Goal: Check status: Check status

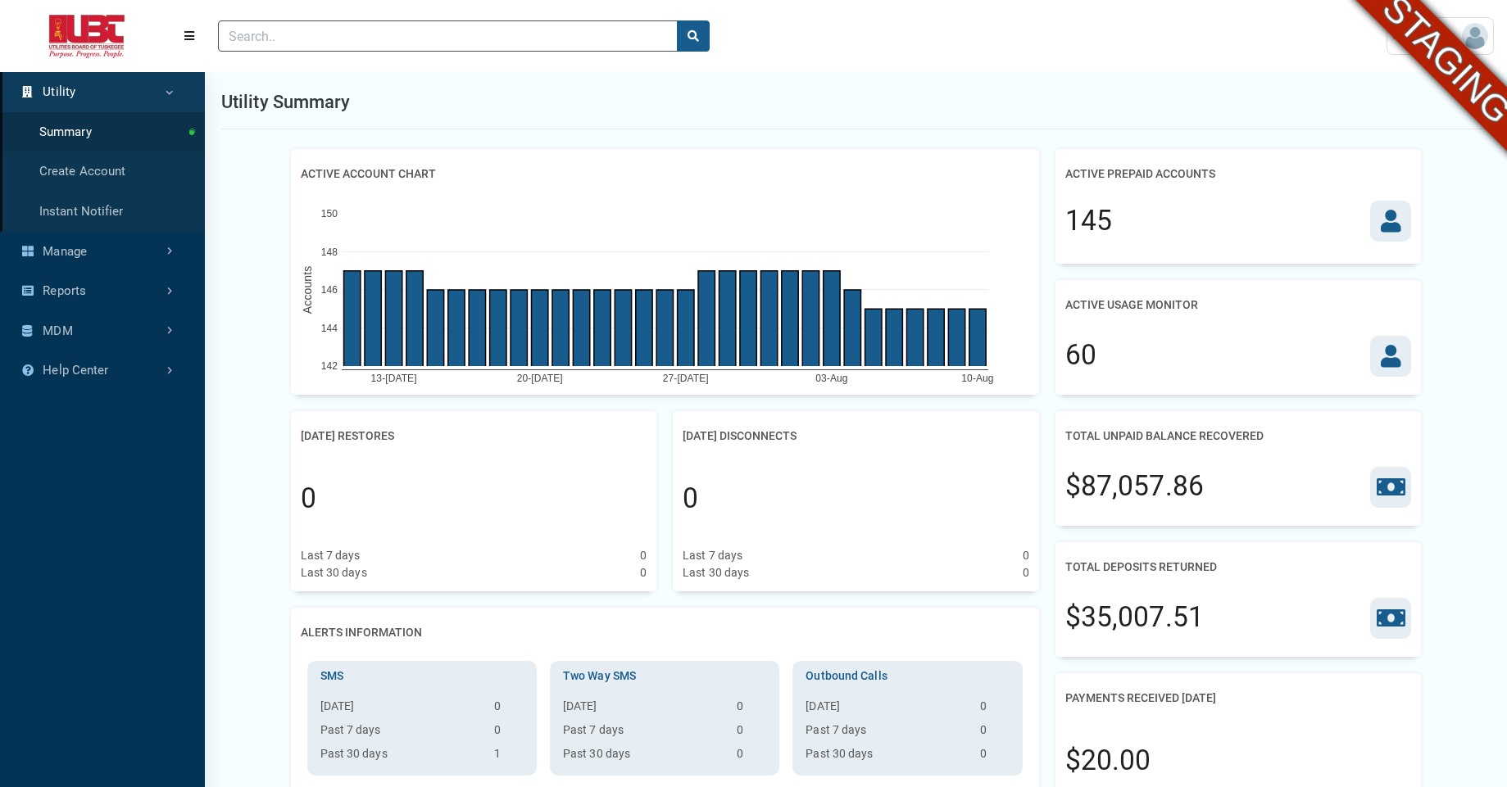
scroll to position [7, 1]
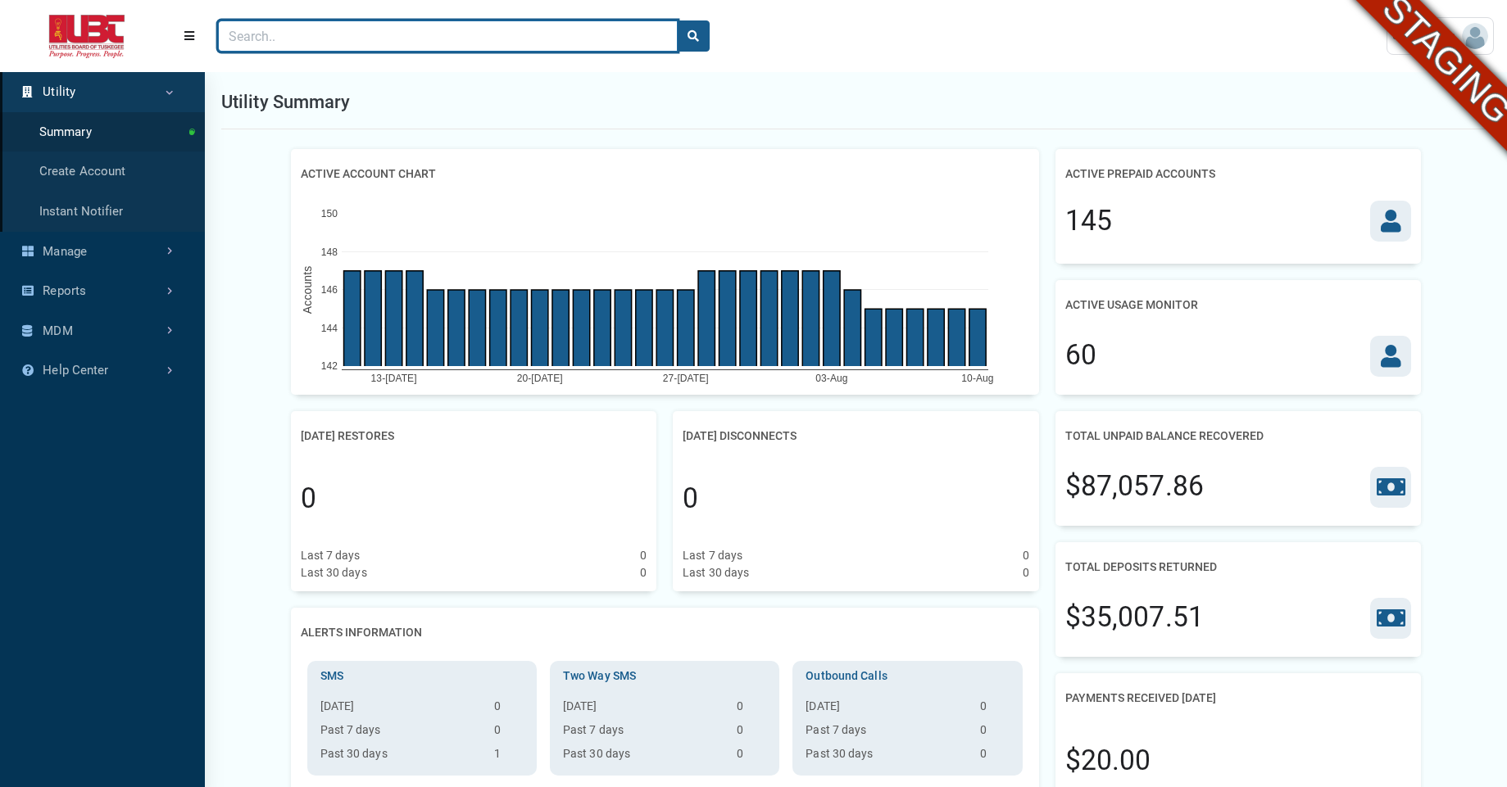
click at [524, 44] on input "Search" at bounding box center [448, 35] width 460 height 31
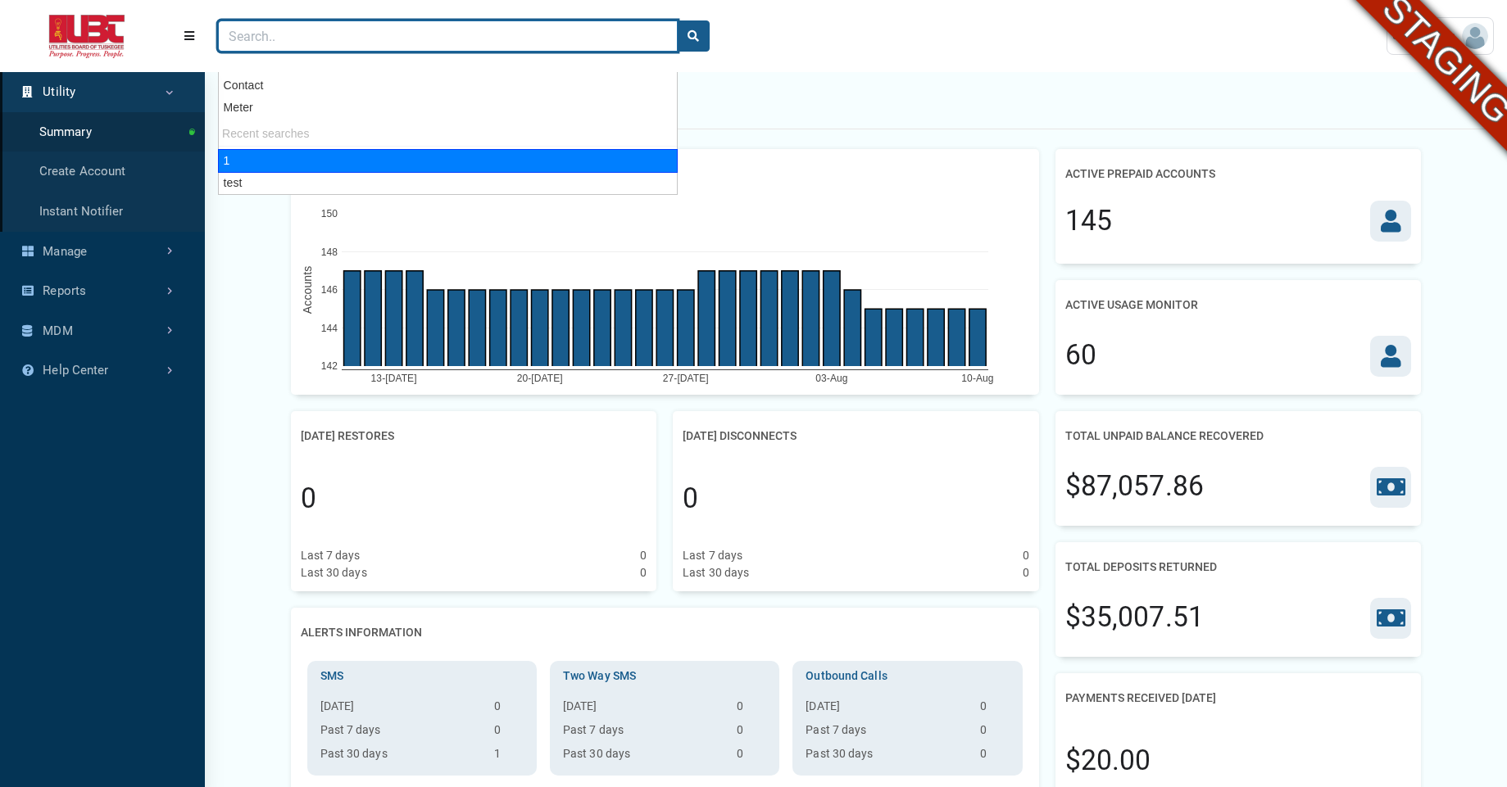
click at [422, 155] on div "1" at bounding box center [448, 161] width 460 height 24
type input "1"
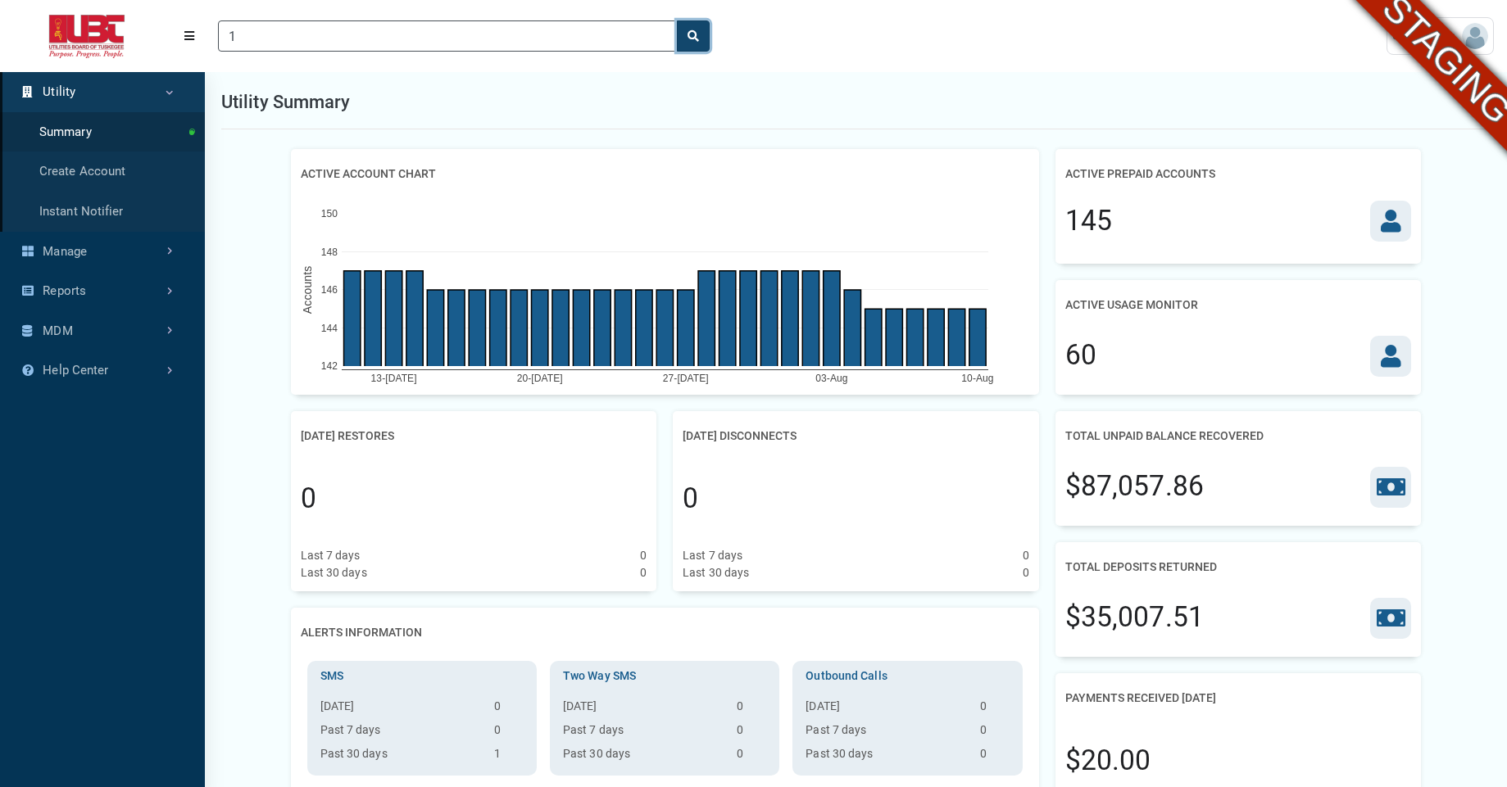
click at [687, 28] on button "search" at bounding box center [693, 35] width 33 height 31
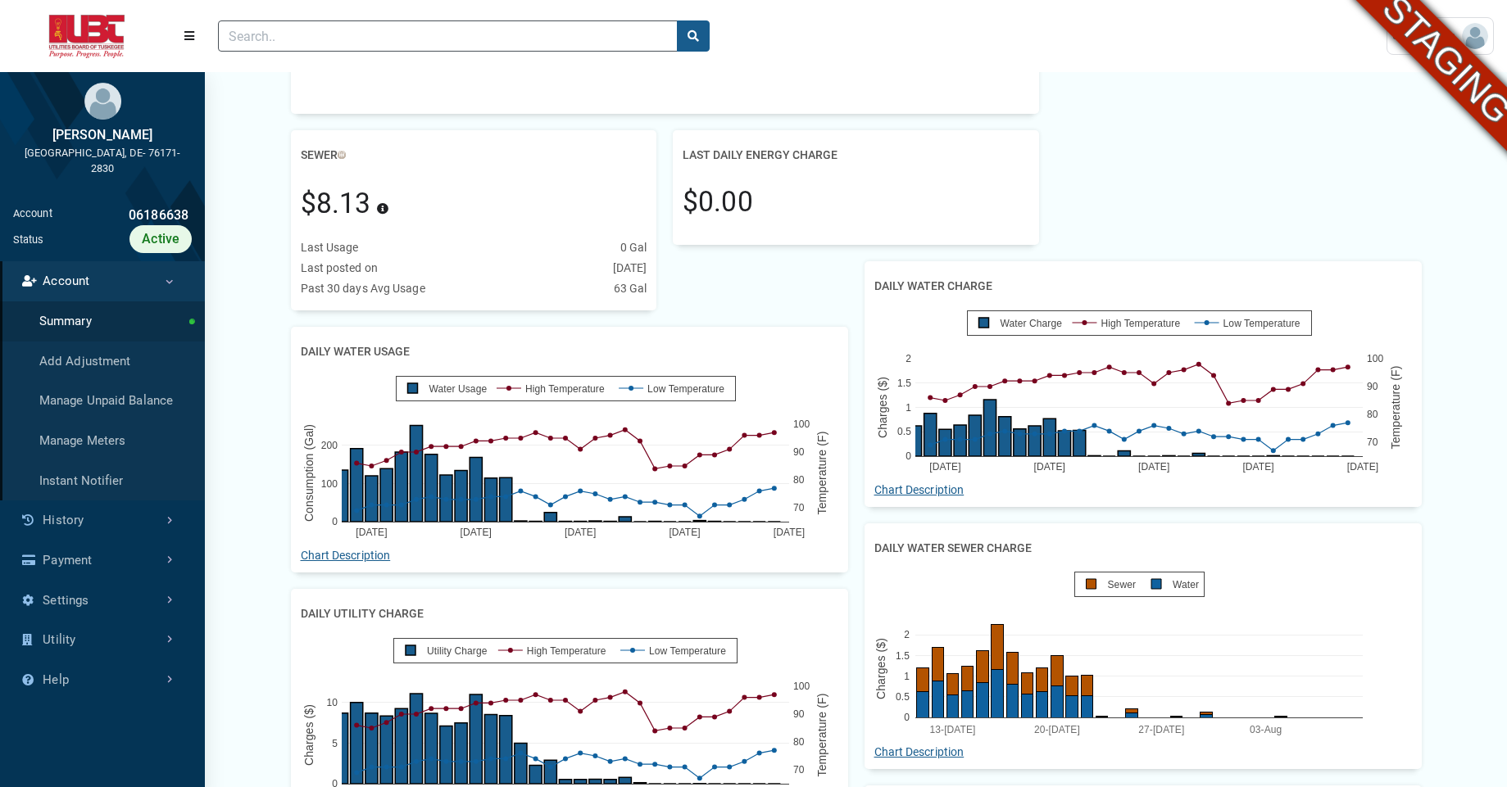
scroll to position [915, 0]
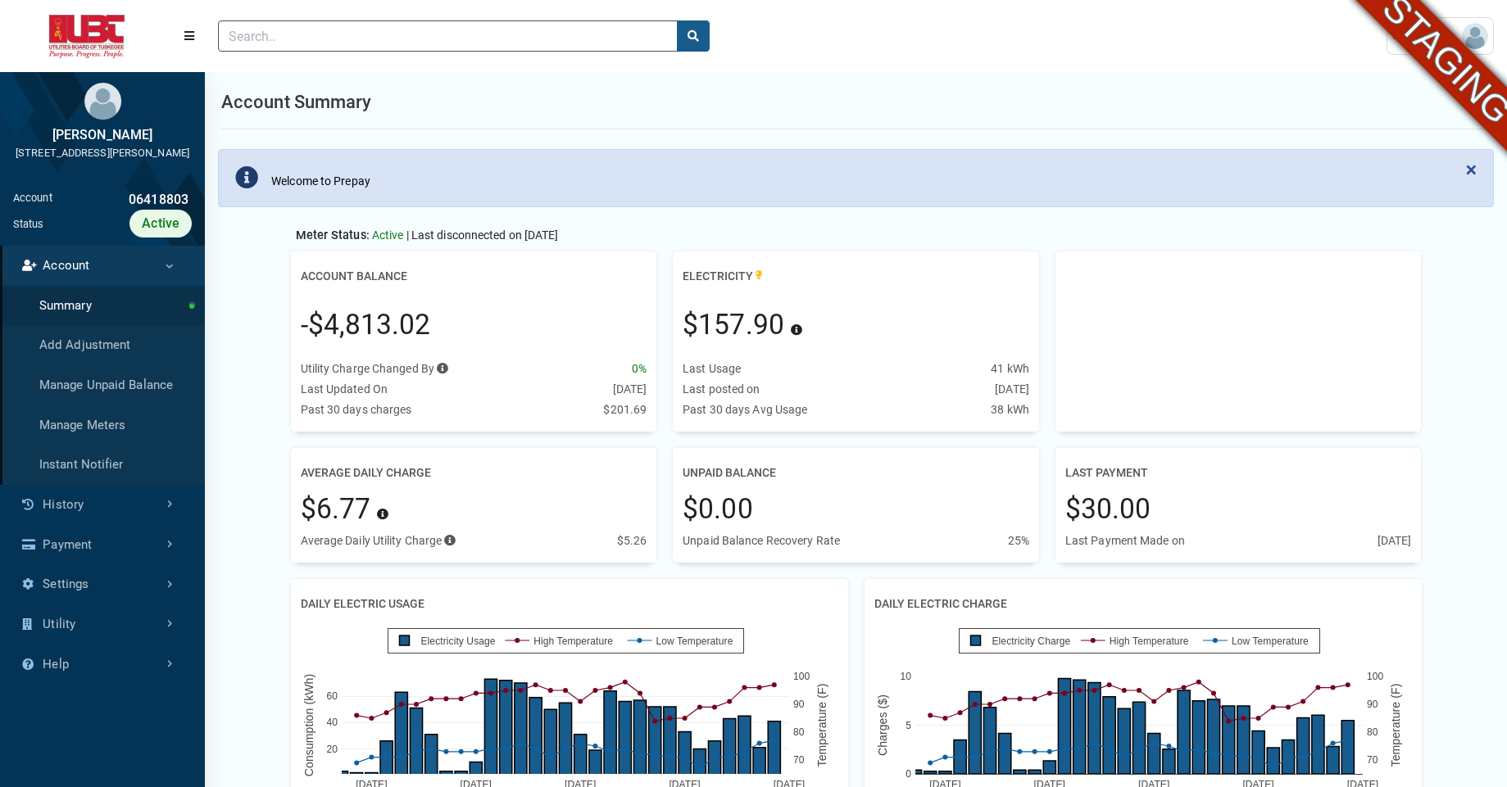
scroll to position [7, 1]
click at [61, 525] on link "History" at bounding box center [102, 505] width 205 height 40
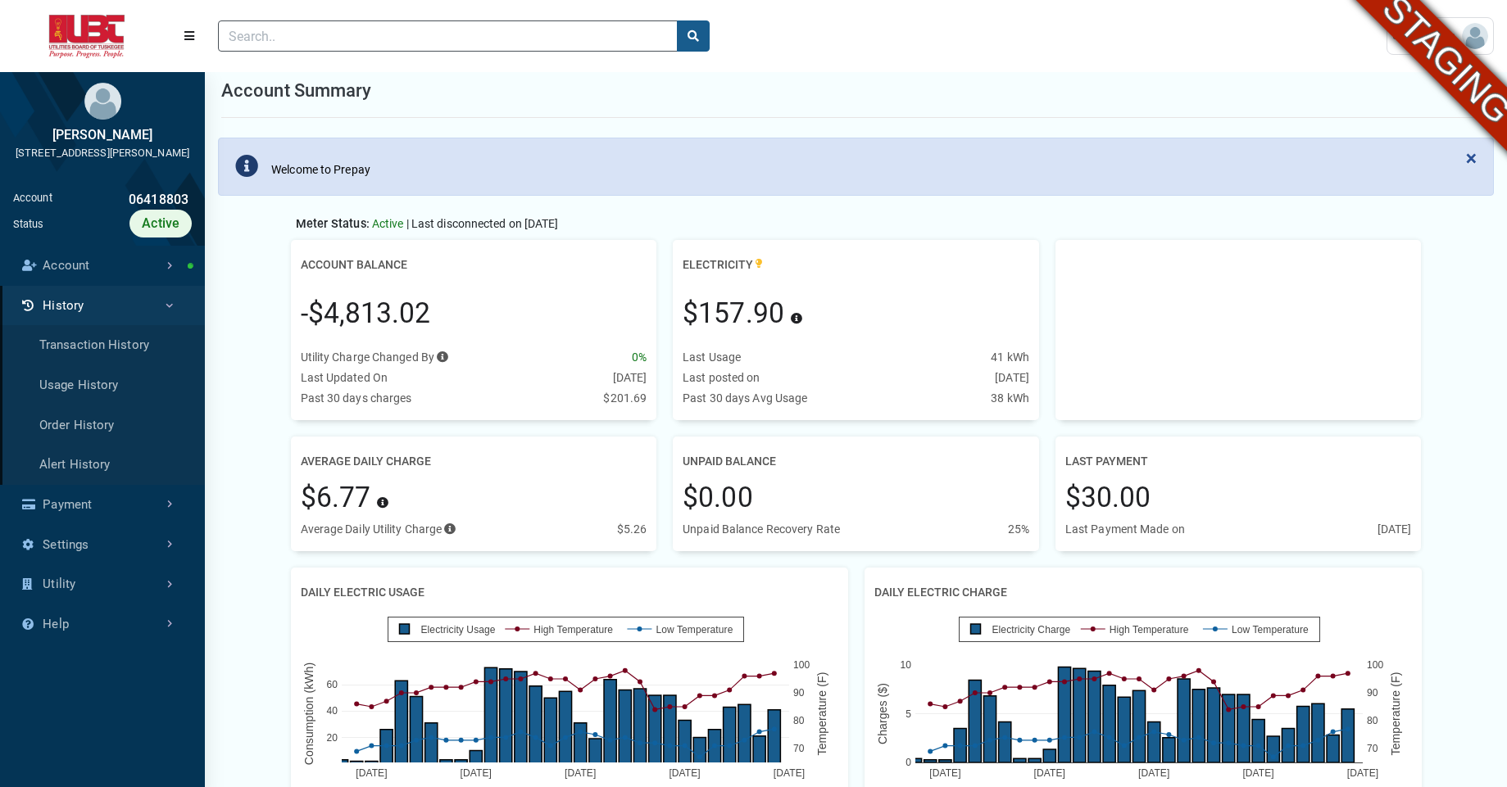
scroll to position [0, 0]
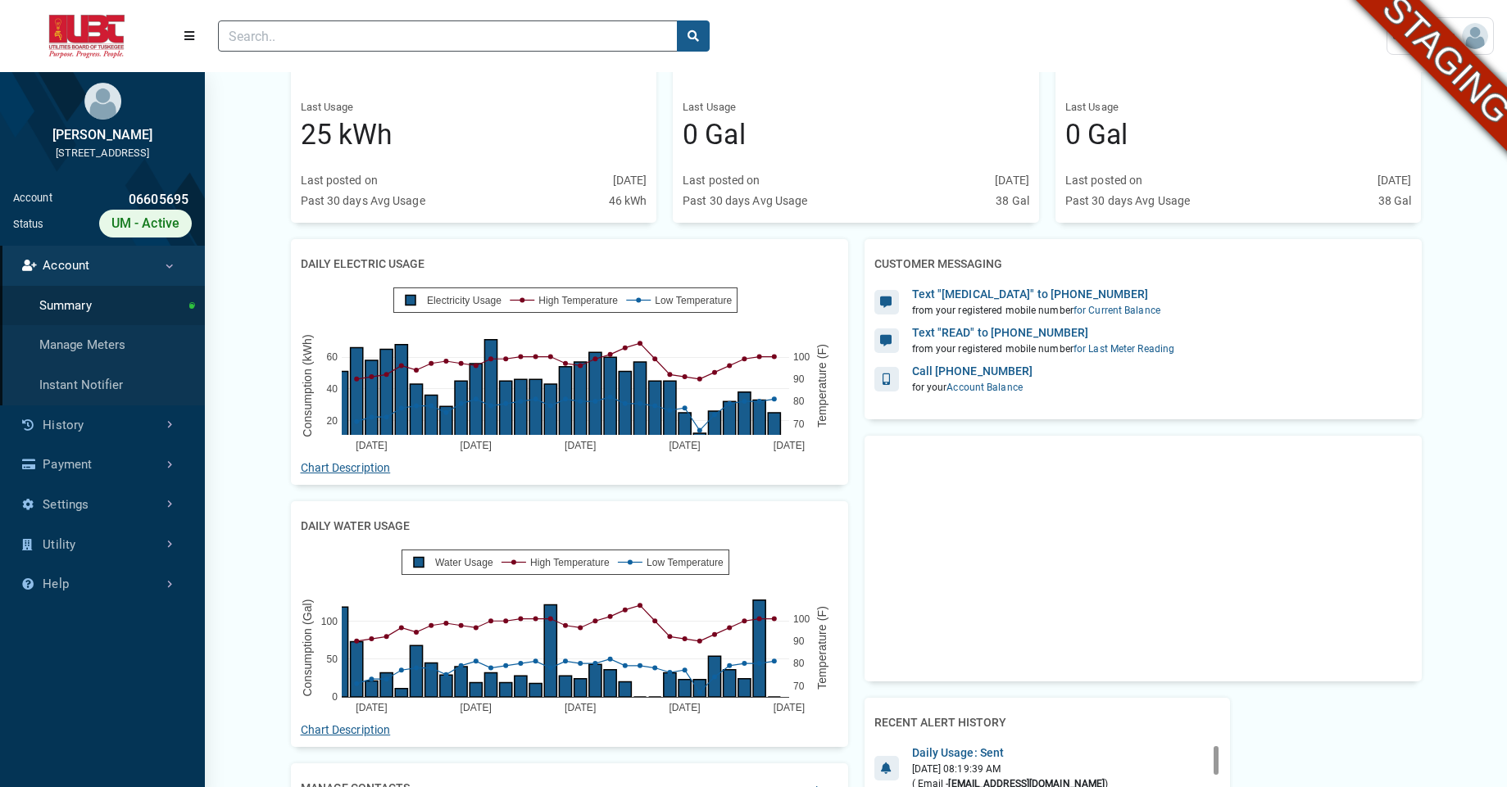
scroll to position [181, 0]
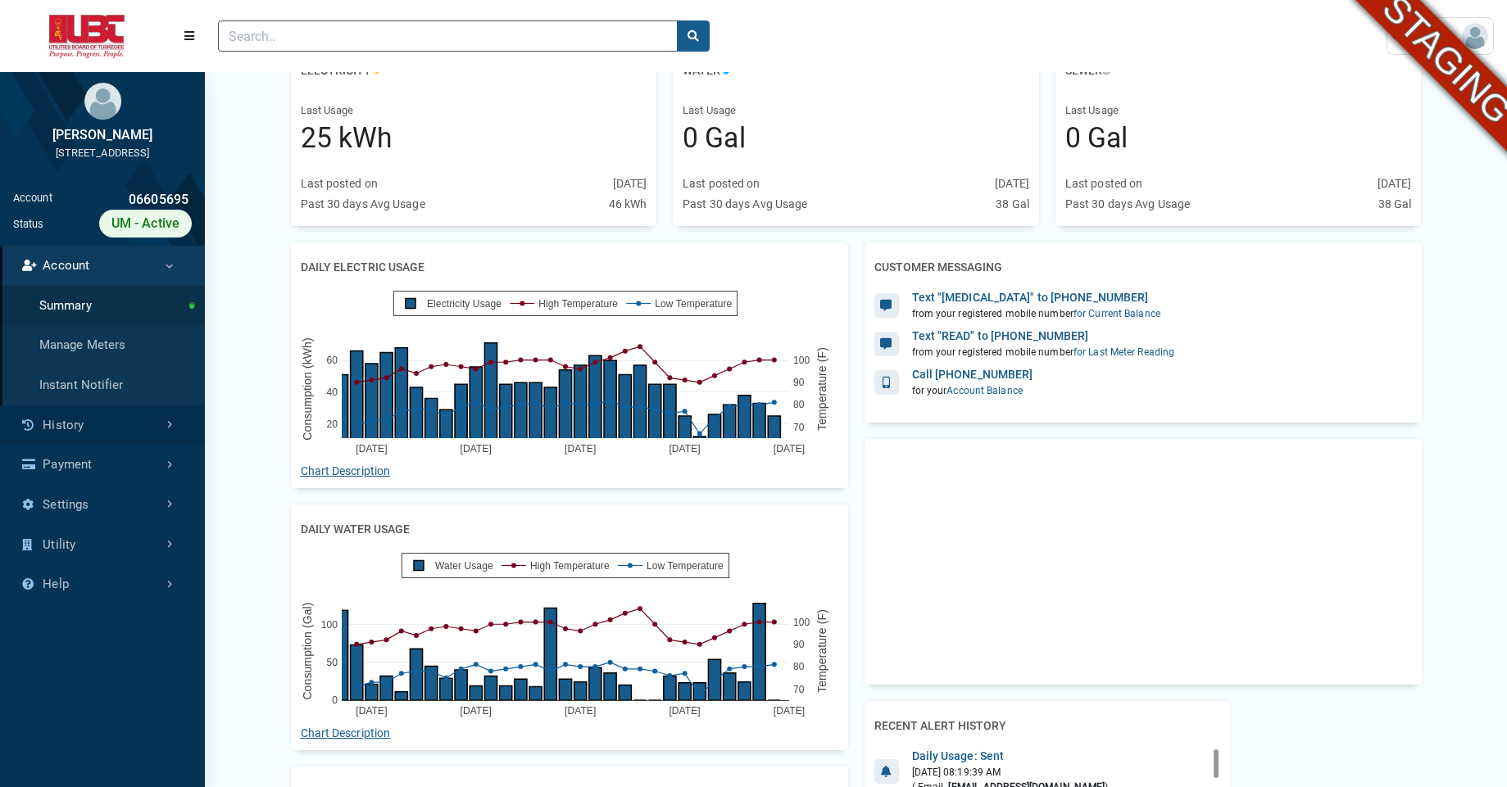
click at [102, 429] on link "History" at bounding box center [102, 426] width 205 height 40
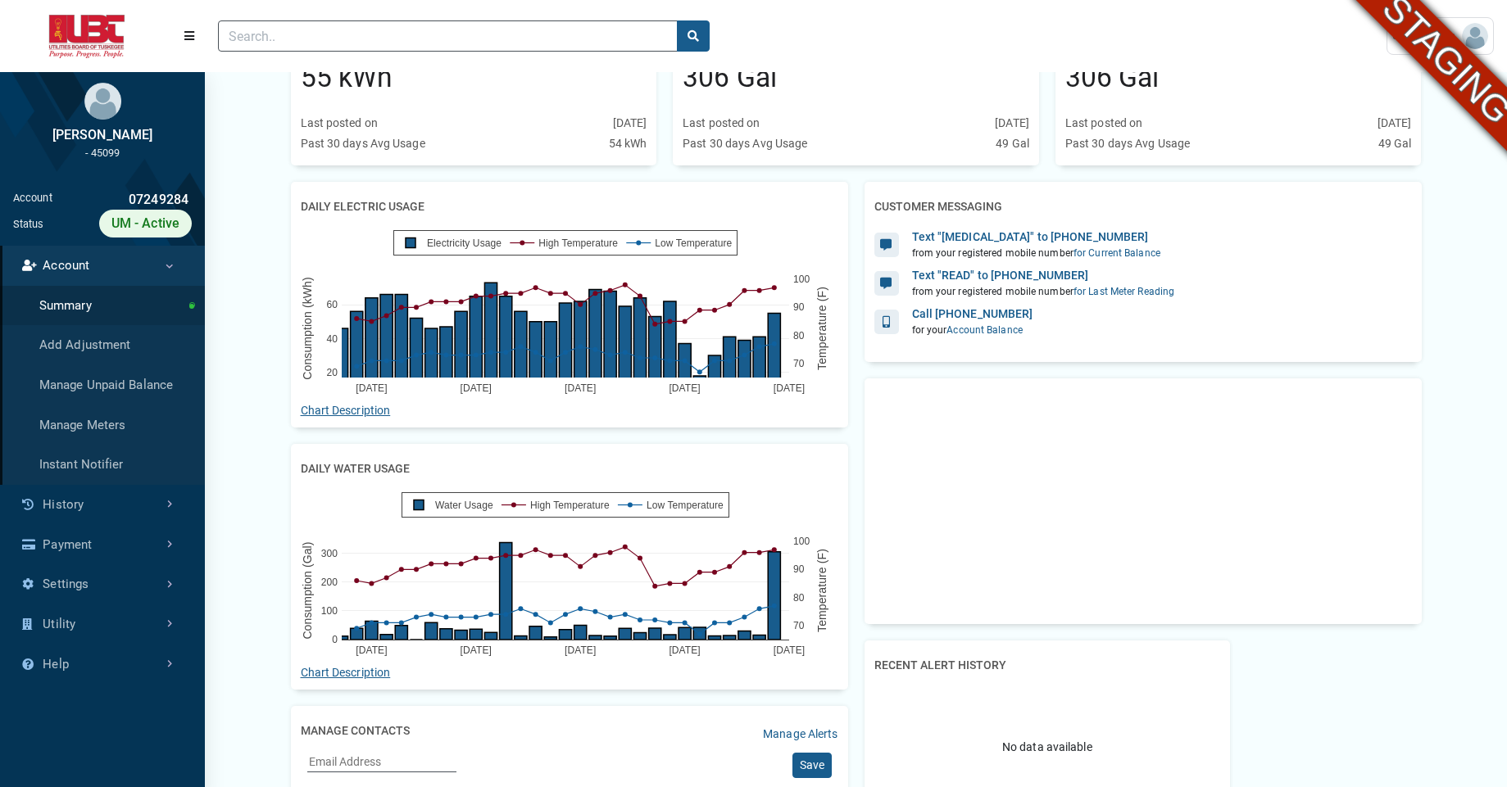
scroll to position [251, 0]
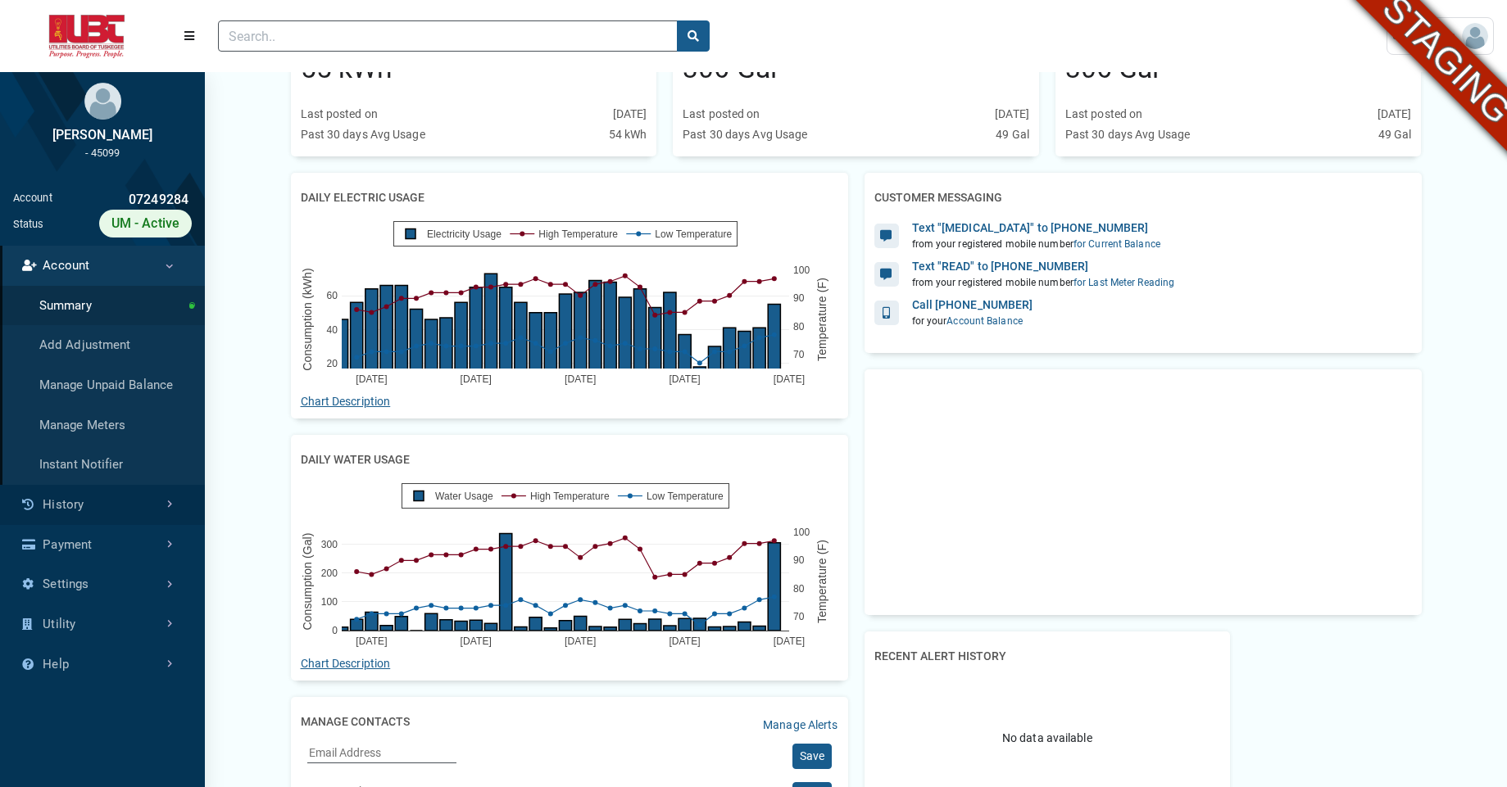
click at [52, 504] on link "History" at bounding box center [102, 505] width 205 height 40
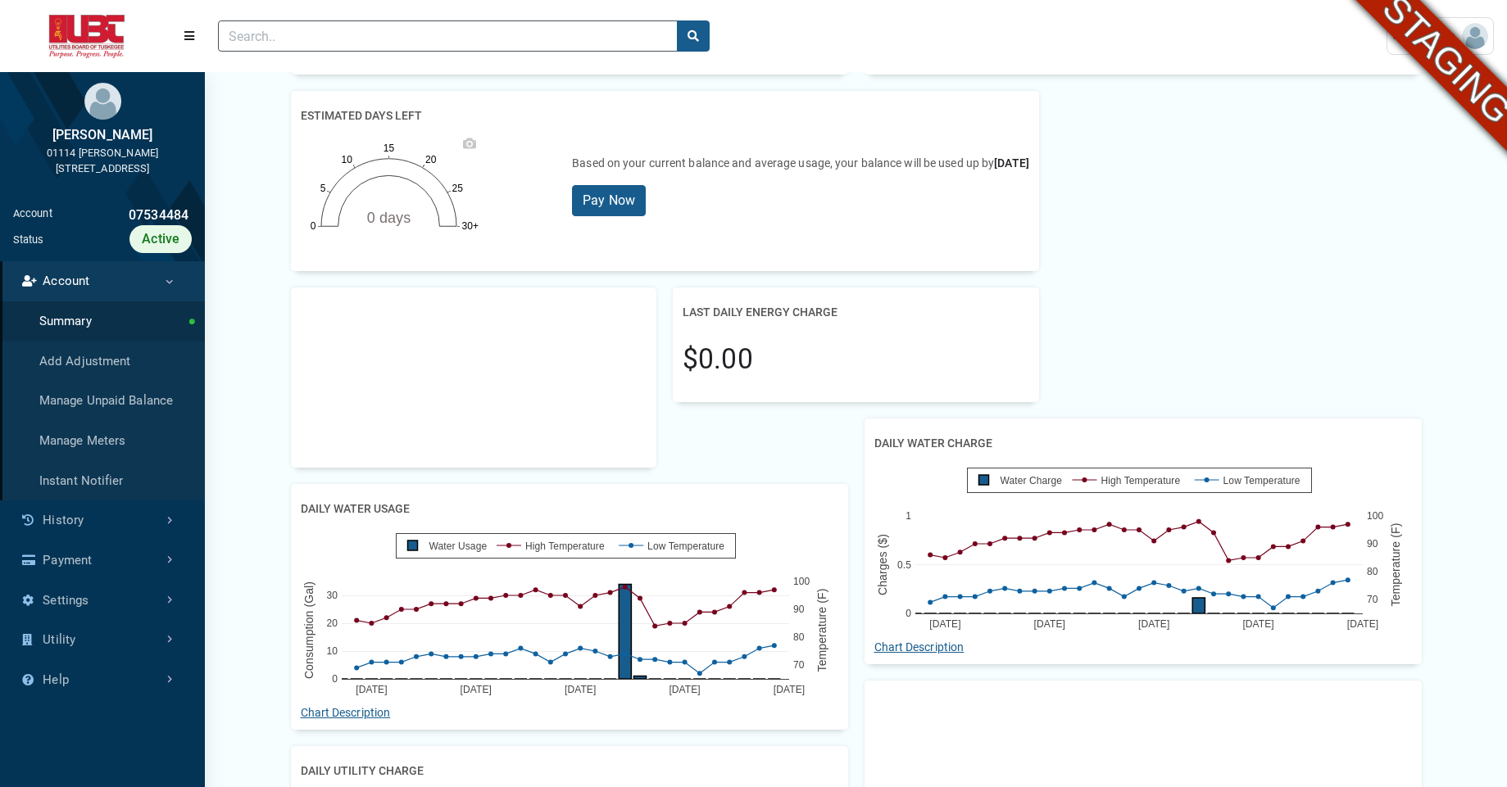
scroll to position [832, 0]
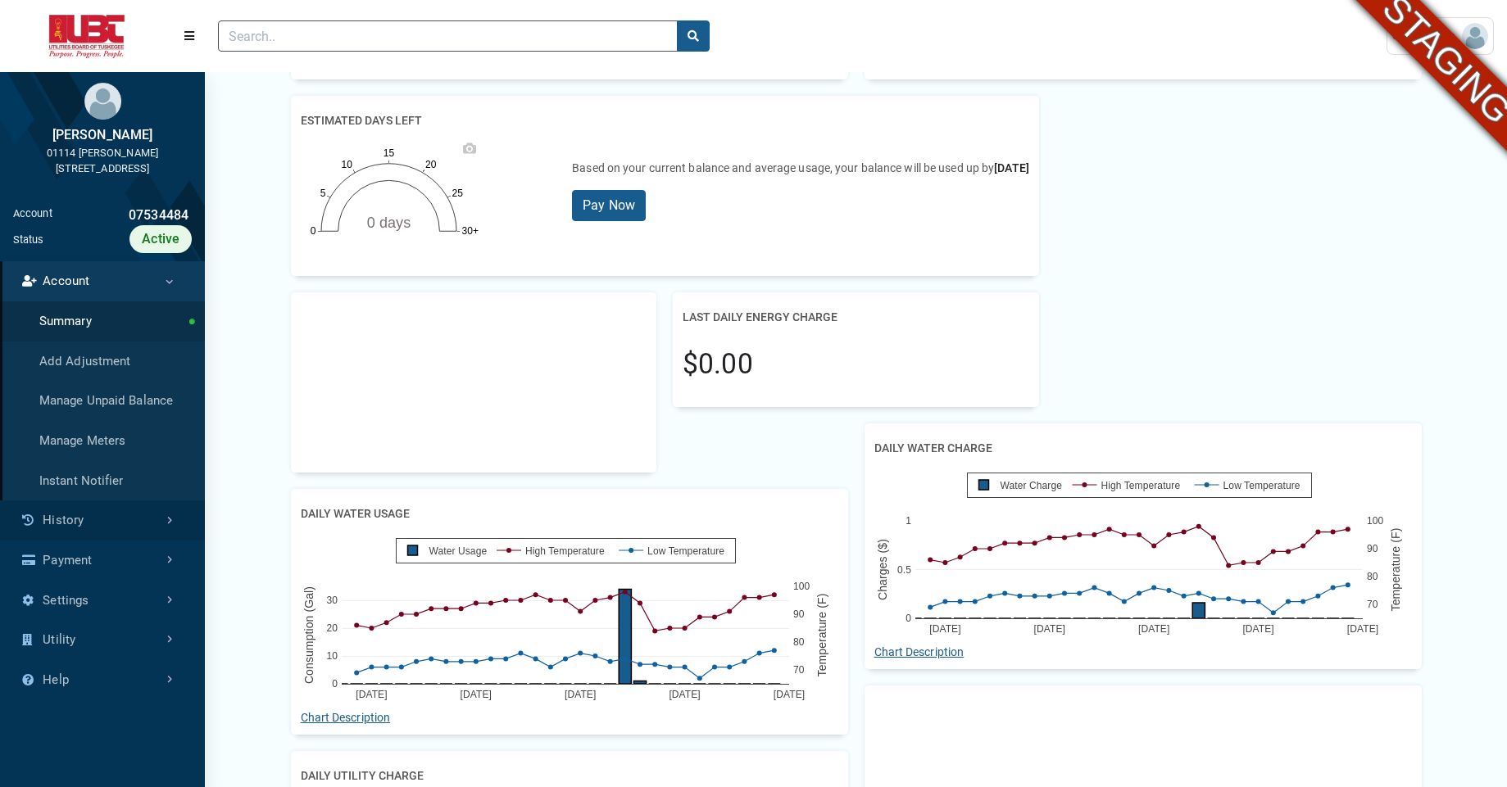
click at [92, 527] on link "History" at bounding box center [102, 521] width 205 height 40
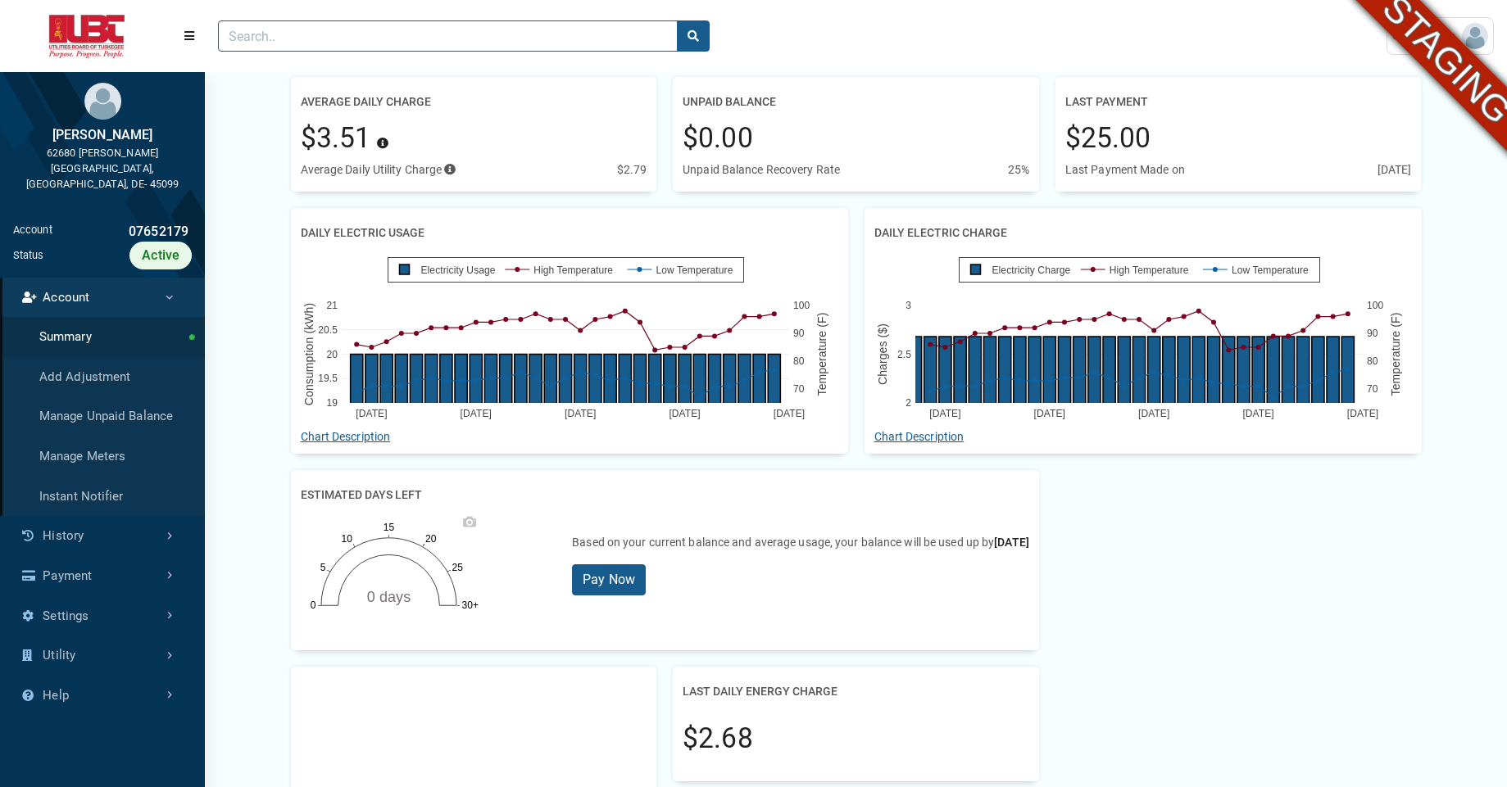
scroll to position [364, 0]
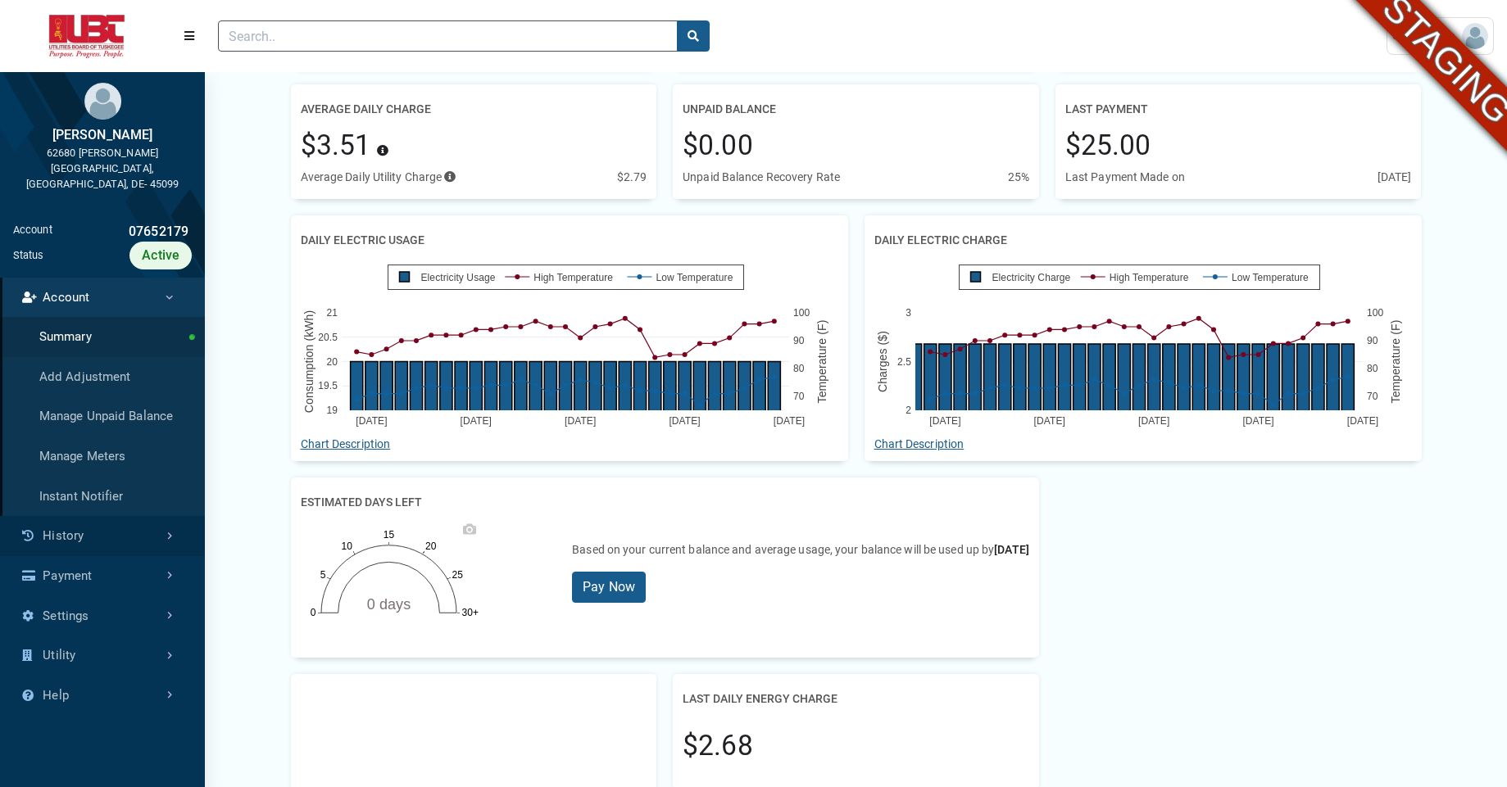
click at [68, 517] on link "History" at bounding box center [102, 536] width 205 height 40
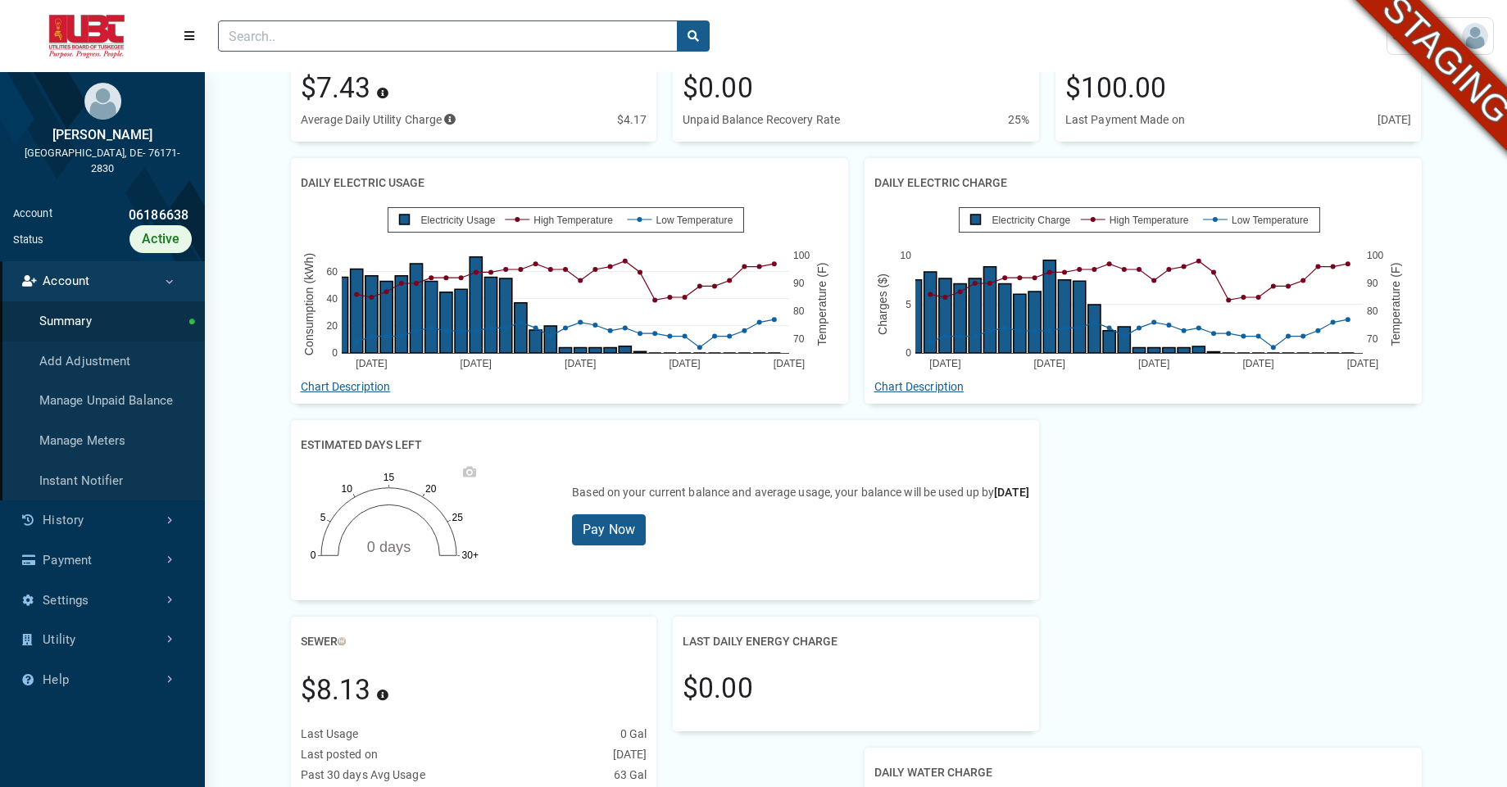
scroll to position [424, 0]
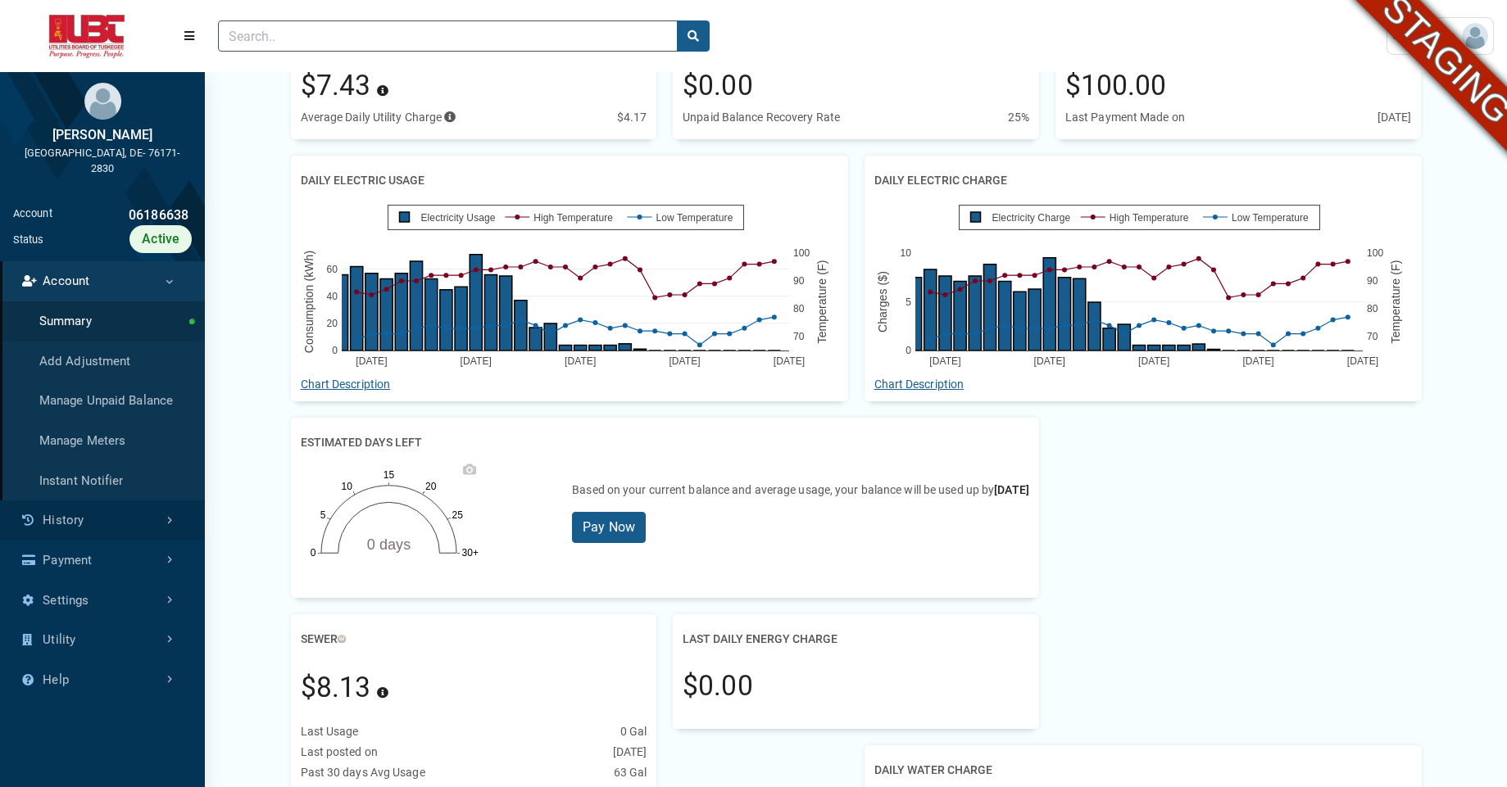
click at [53, 525] on link "History" at bounding box center [102, 521] width 205 height 40
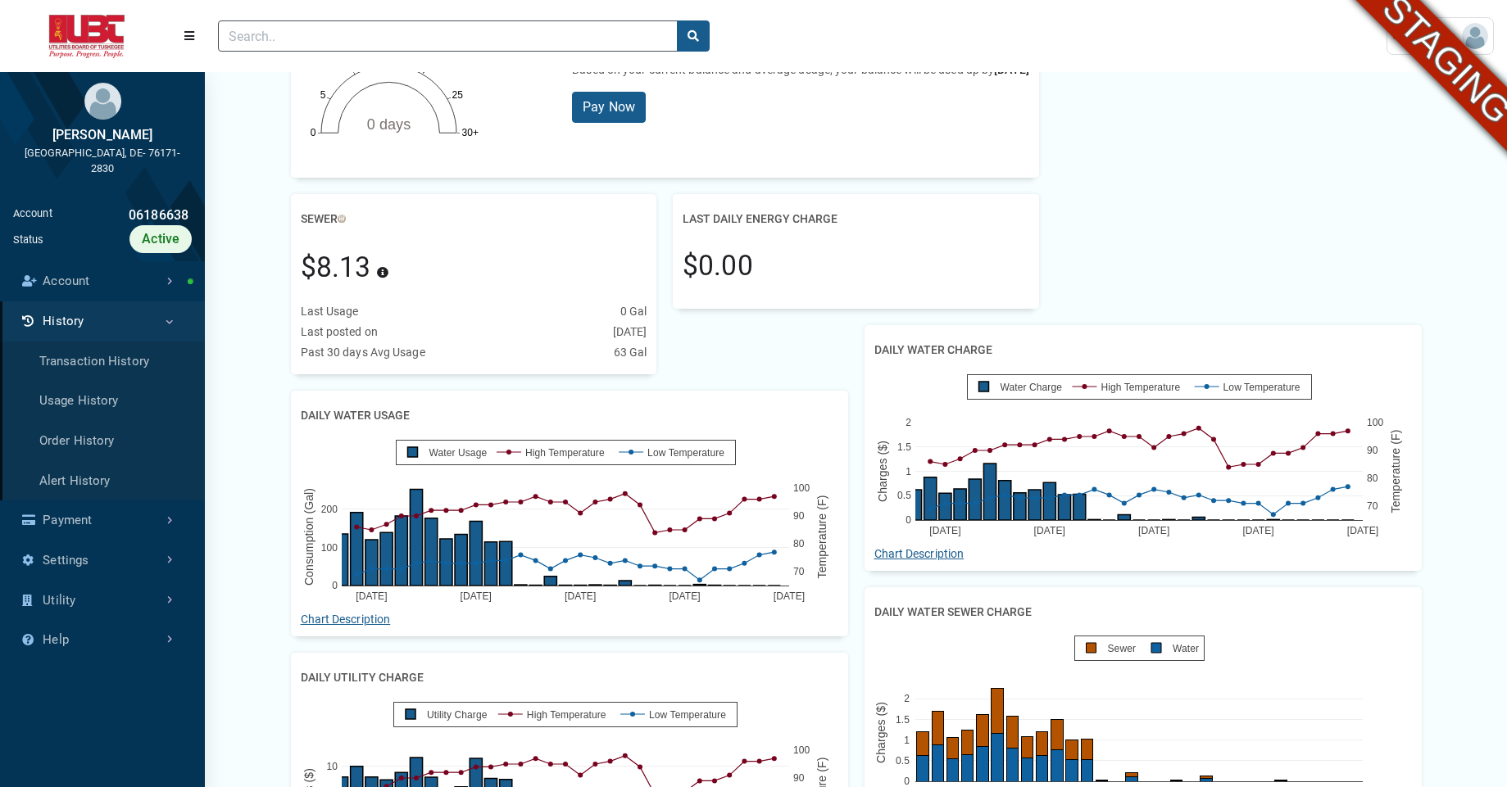
scroll to position [846, 0]
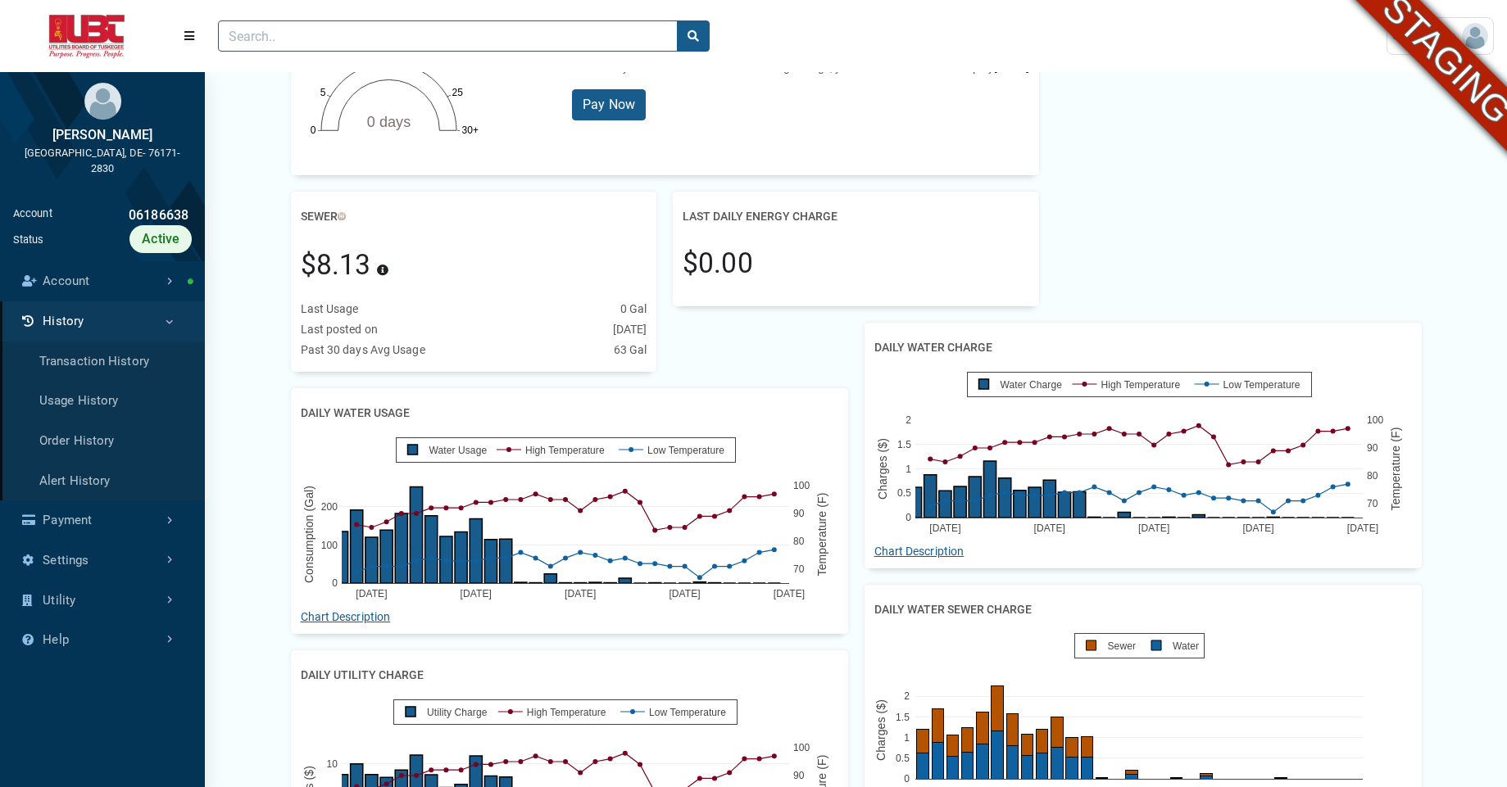
click at [1253, 60] on div at bounding box center [789, 35] width 1168 height 57
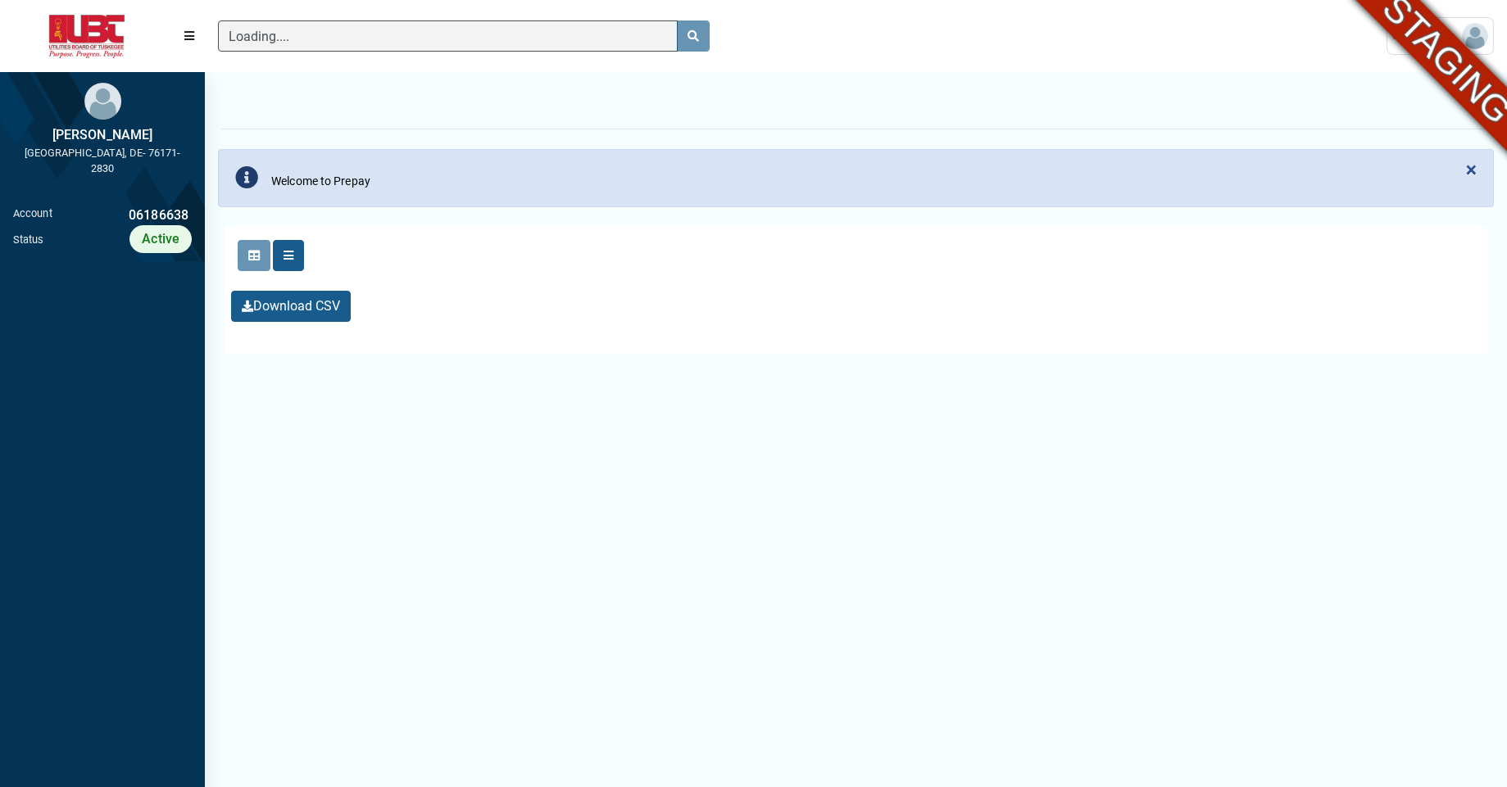
scroll to position [7, 1]
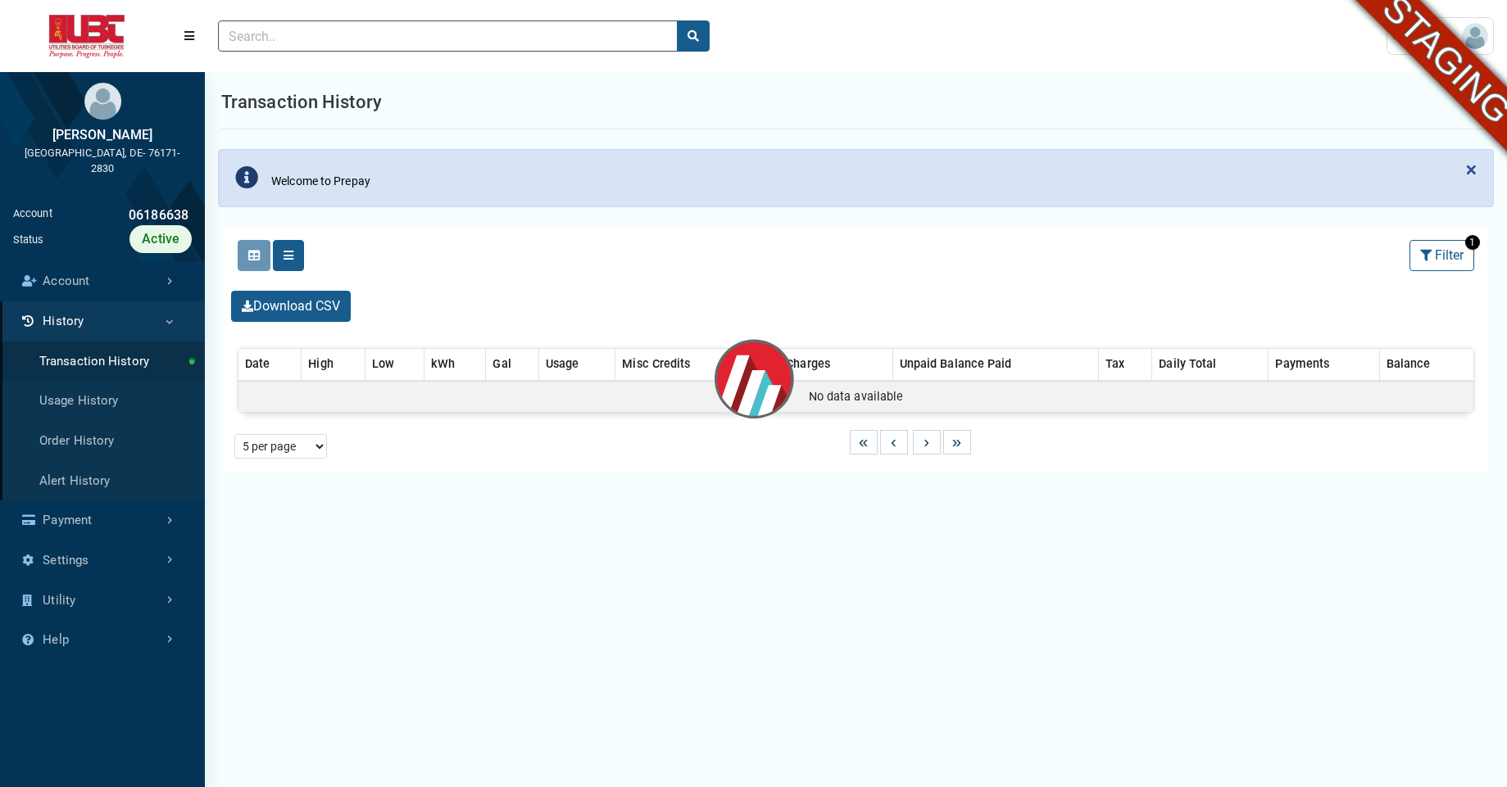
select select "25 per page"
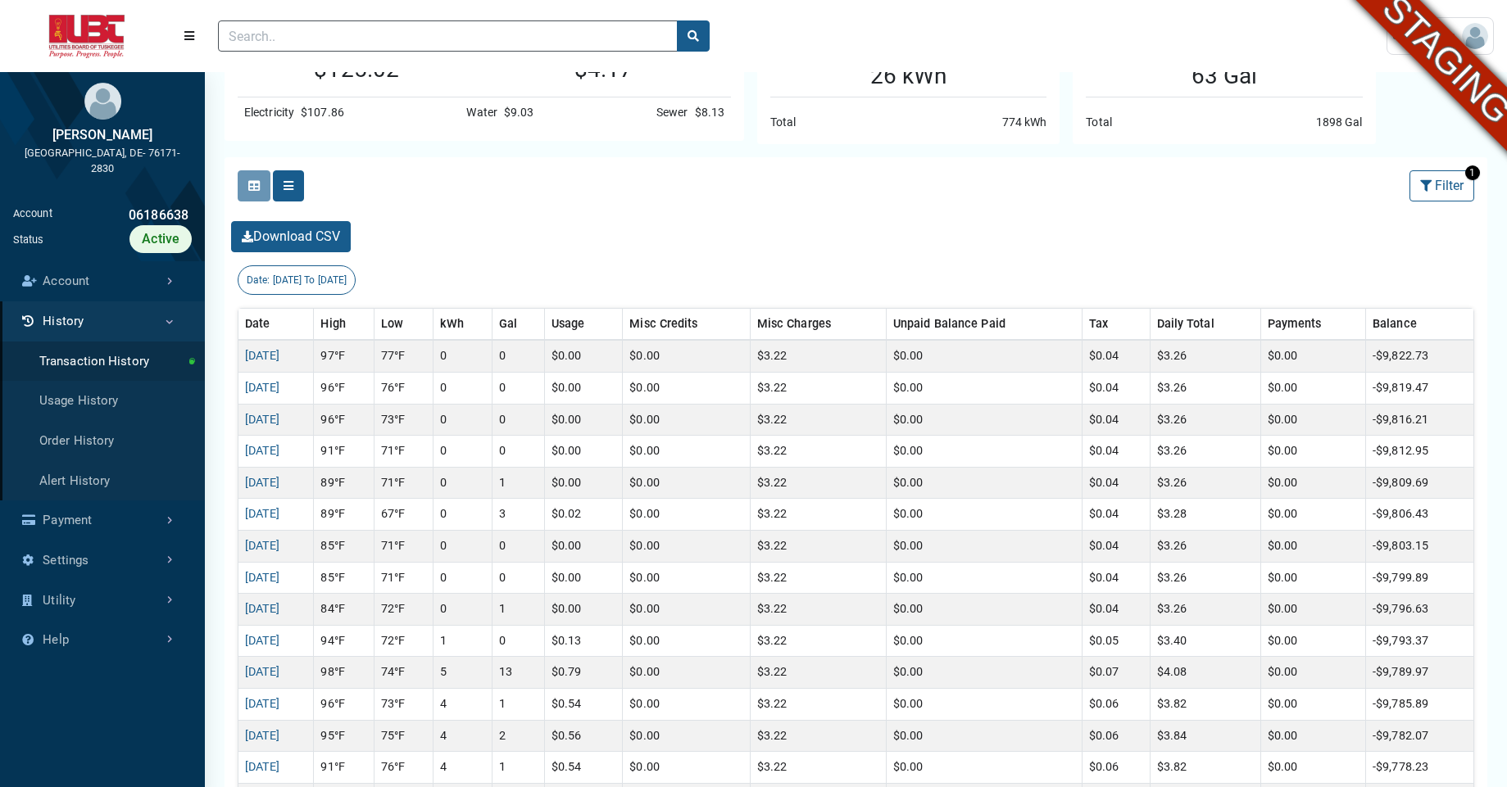
scroll to position [355, 0]
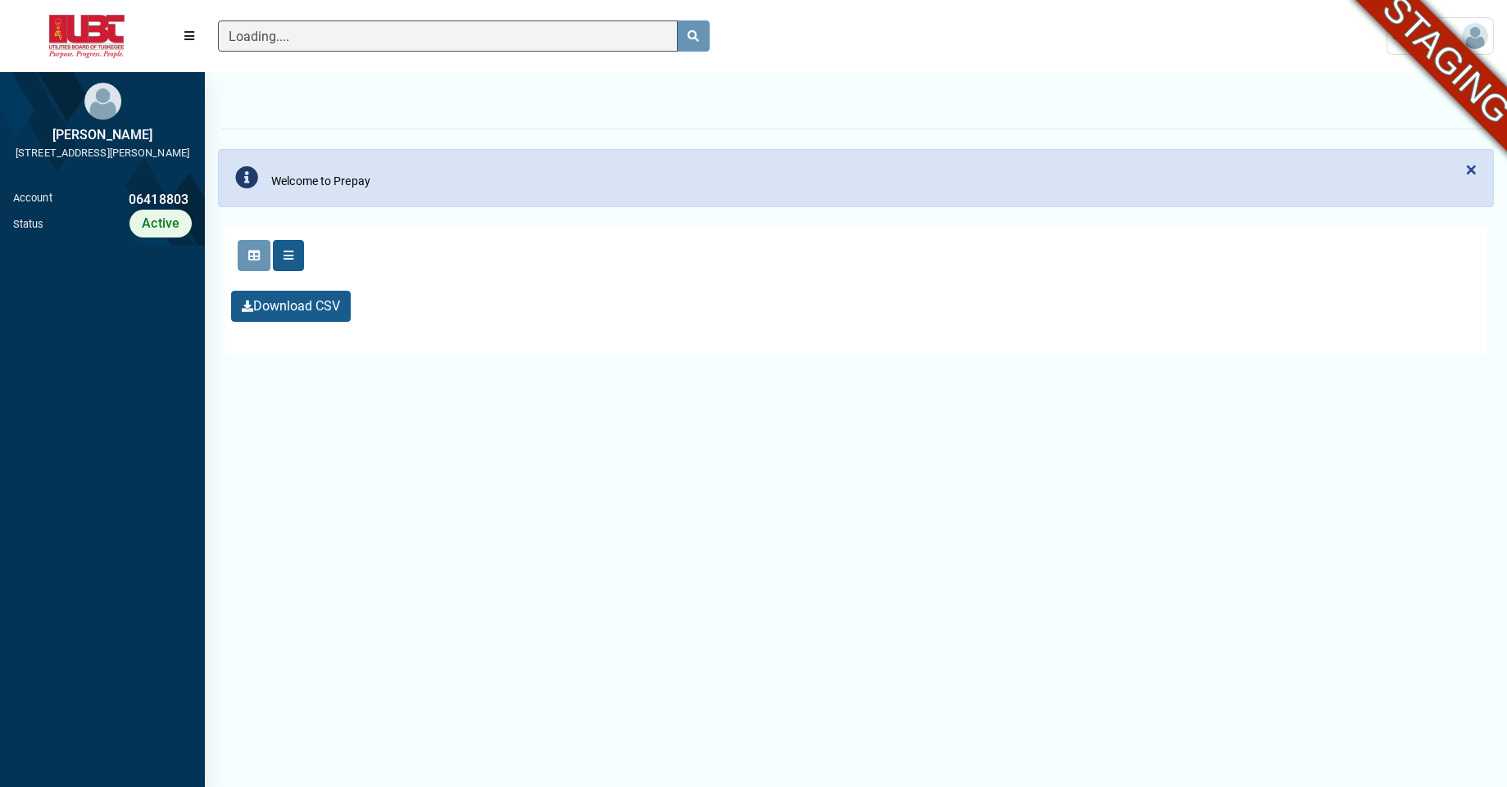
scroll to position [7, 1]
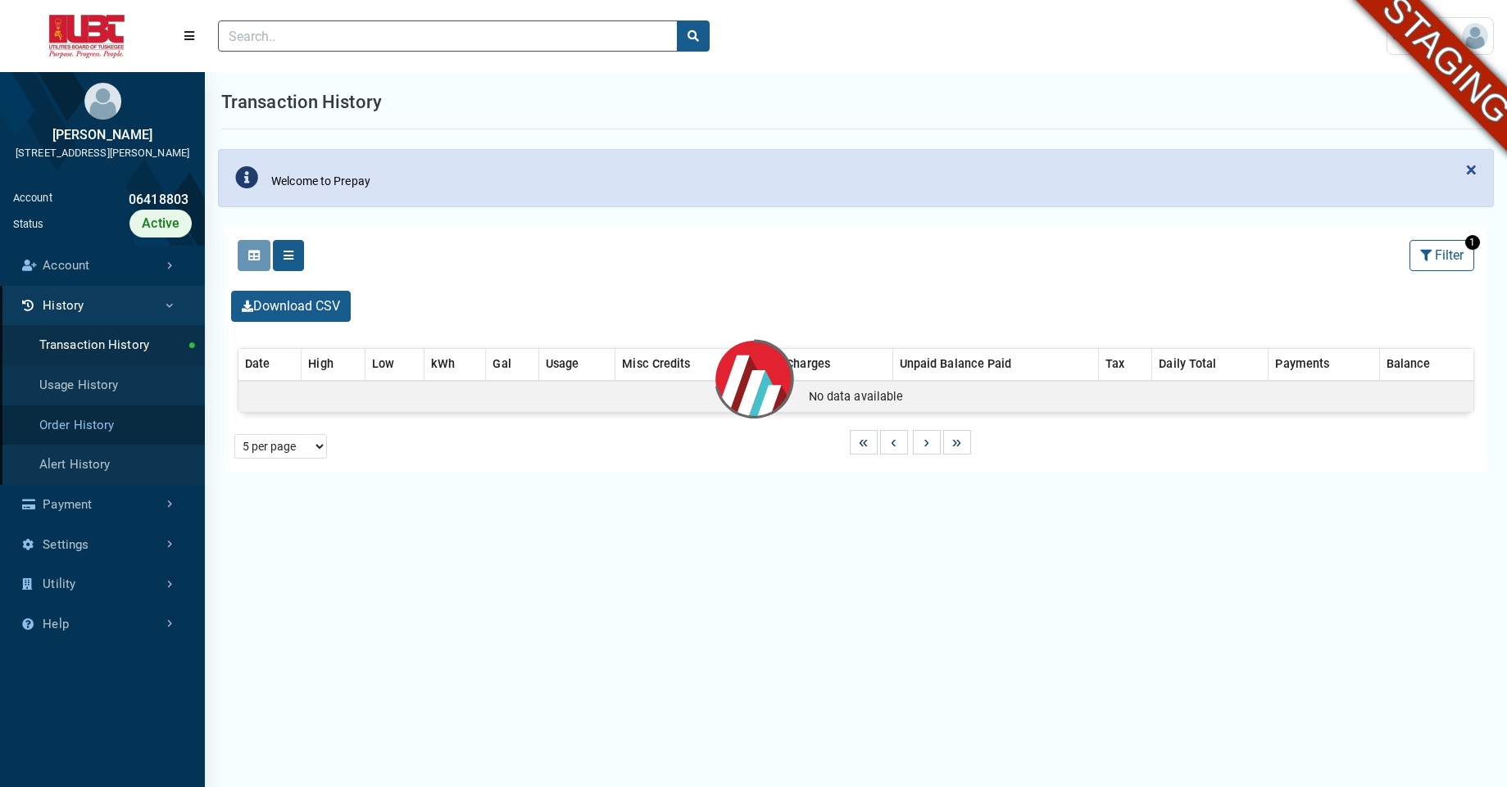
select select "25 per page"
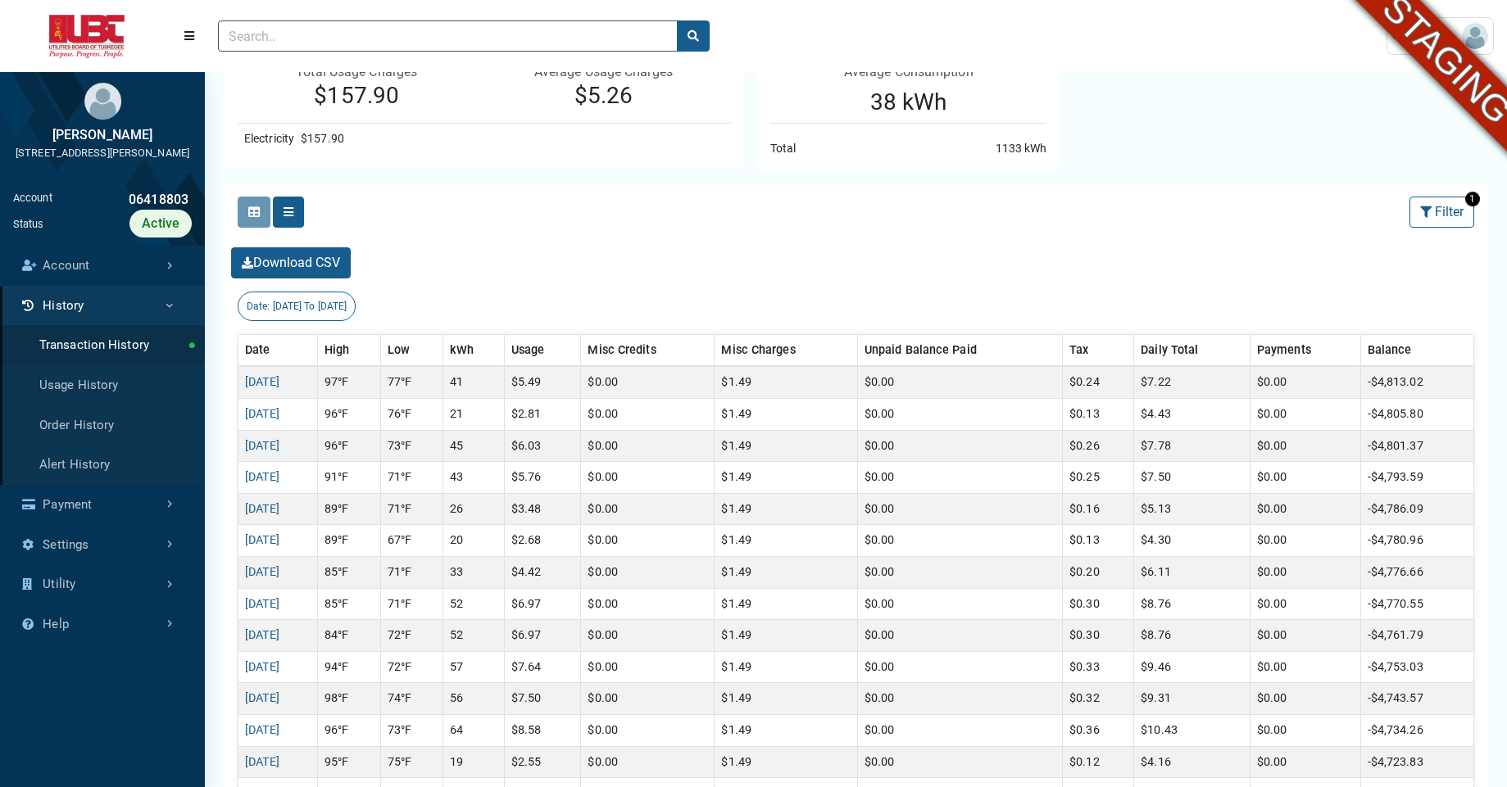
scroll to position [247, 0]
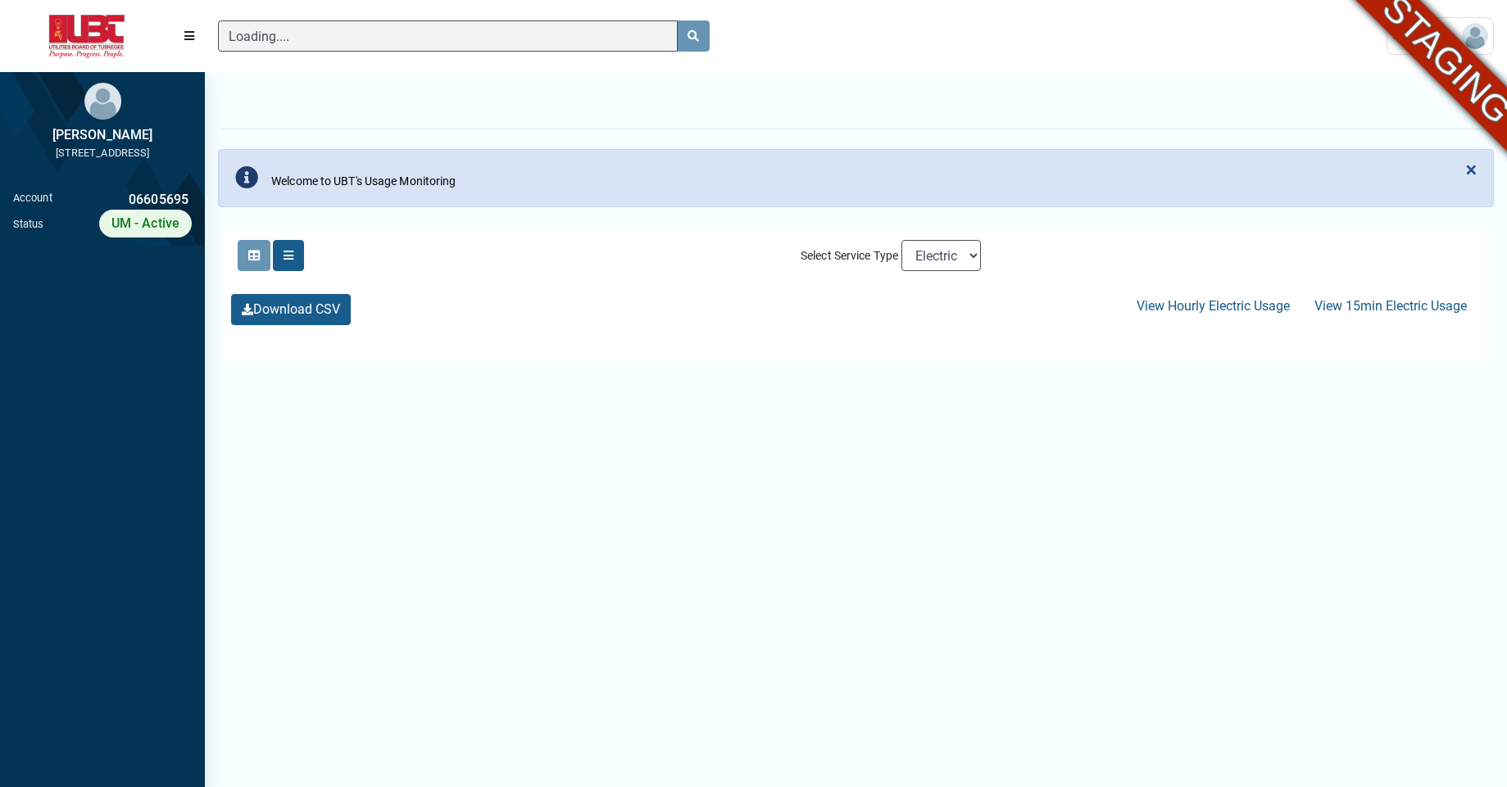
scroll to position [7, 1]
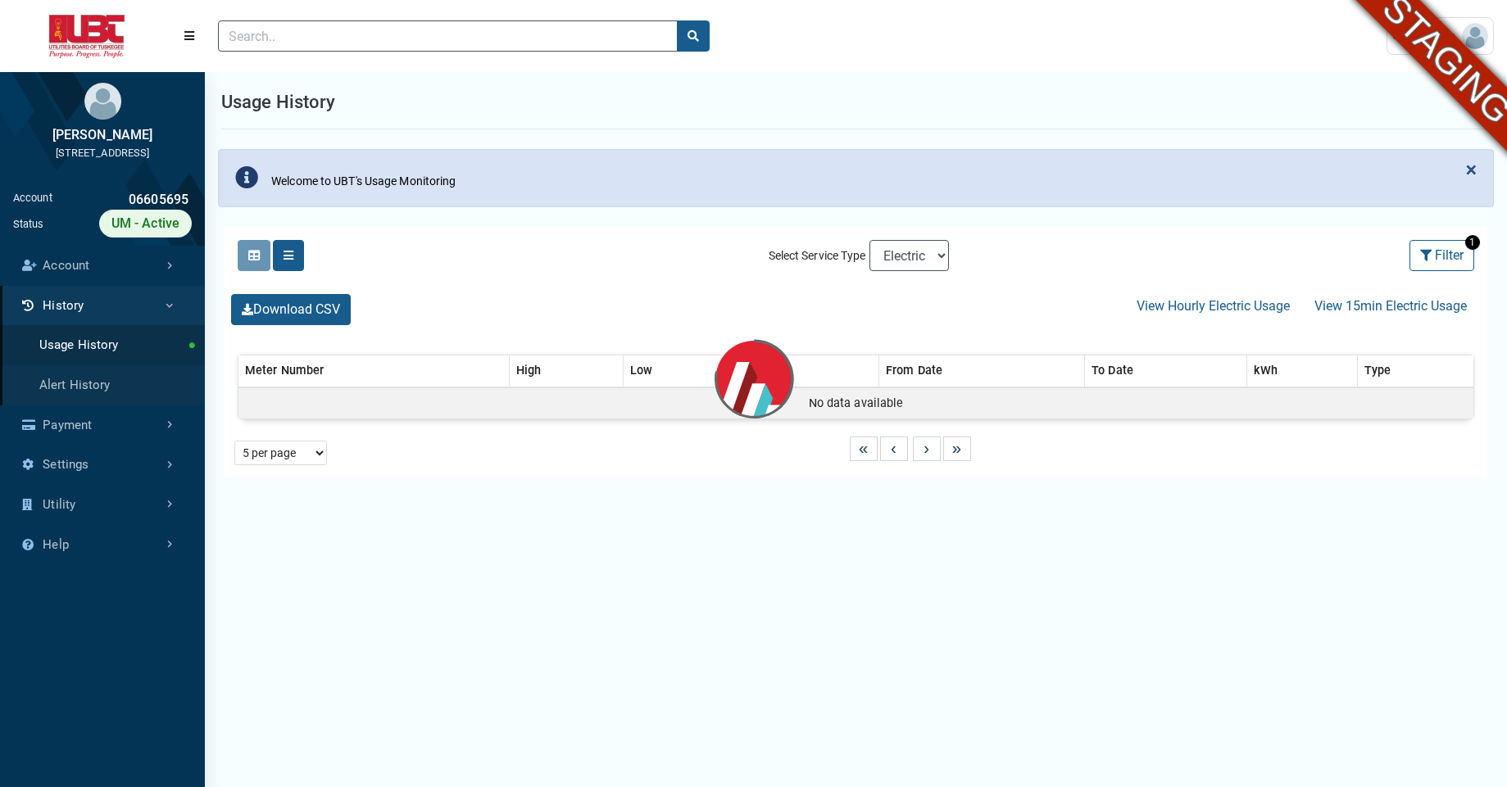
select select "25 per page"
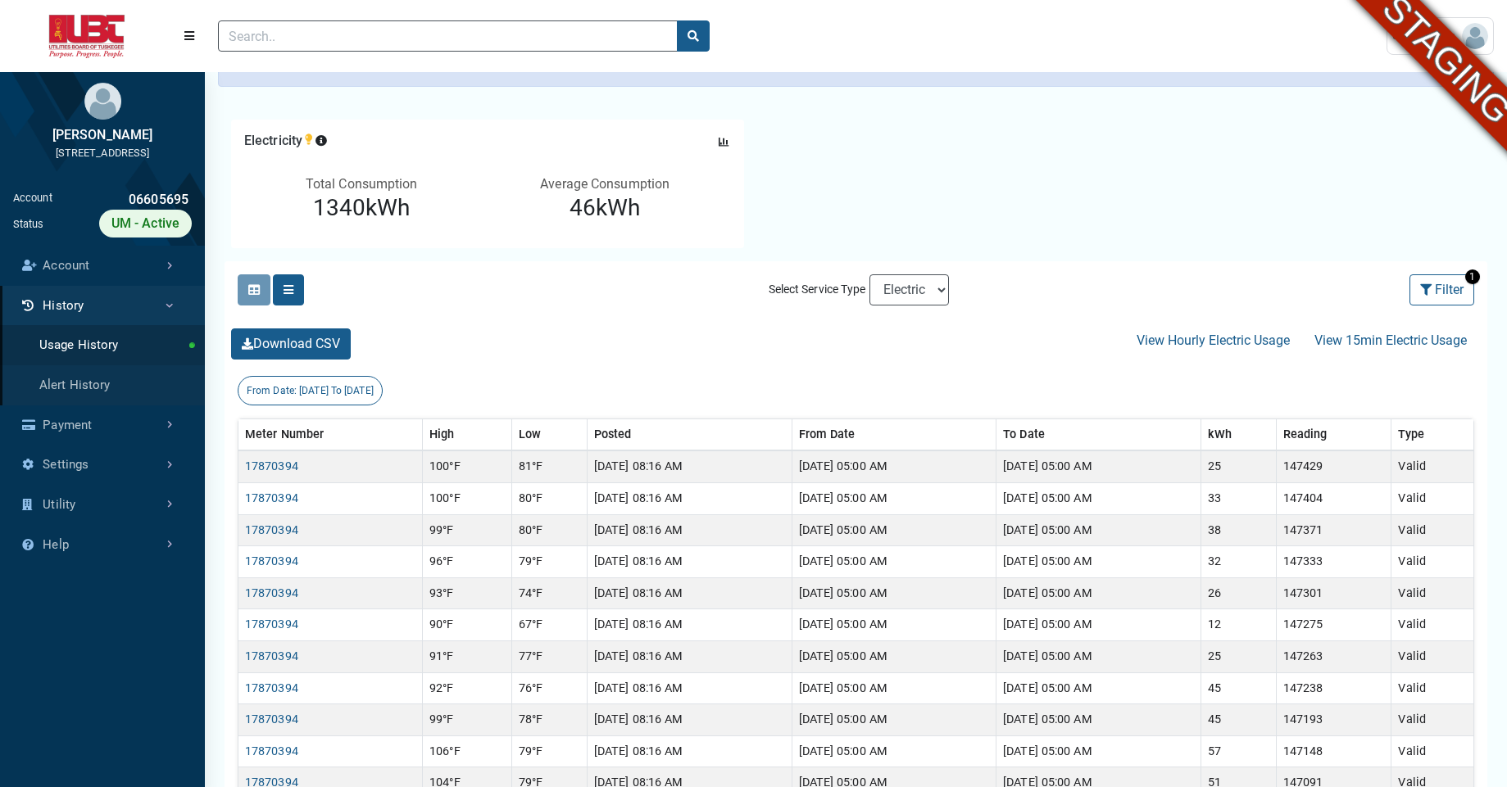
scroll to position [114, 0]
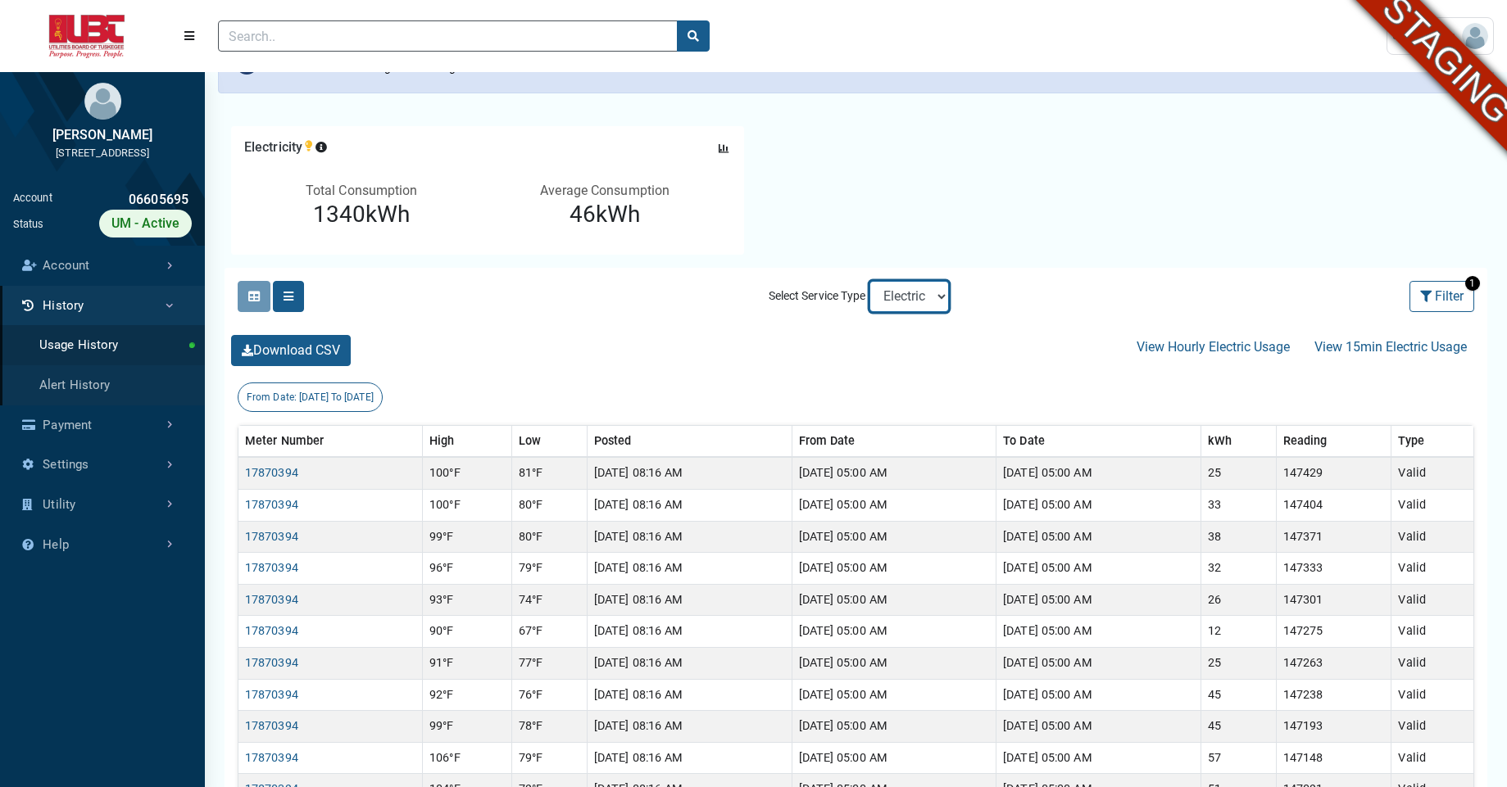
select select "Water"
click at [869, 281] on select "Electric Sewer Water" at bounding box center [908, 296] width 79 height 31
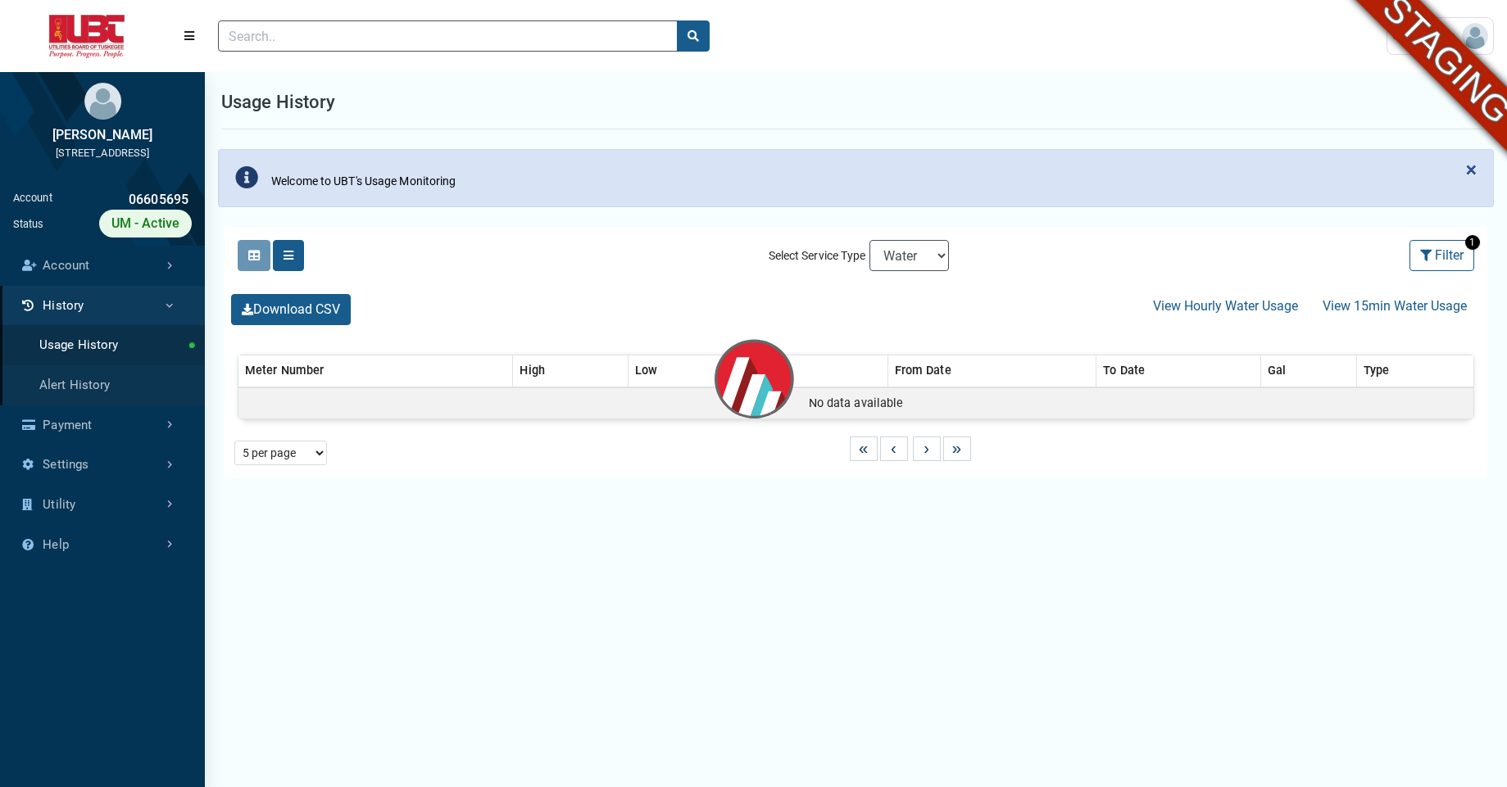
select select "25 per page"
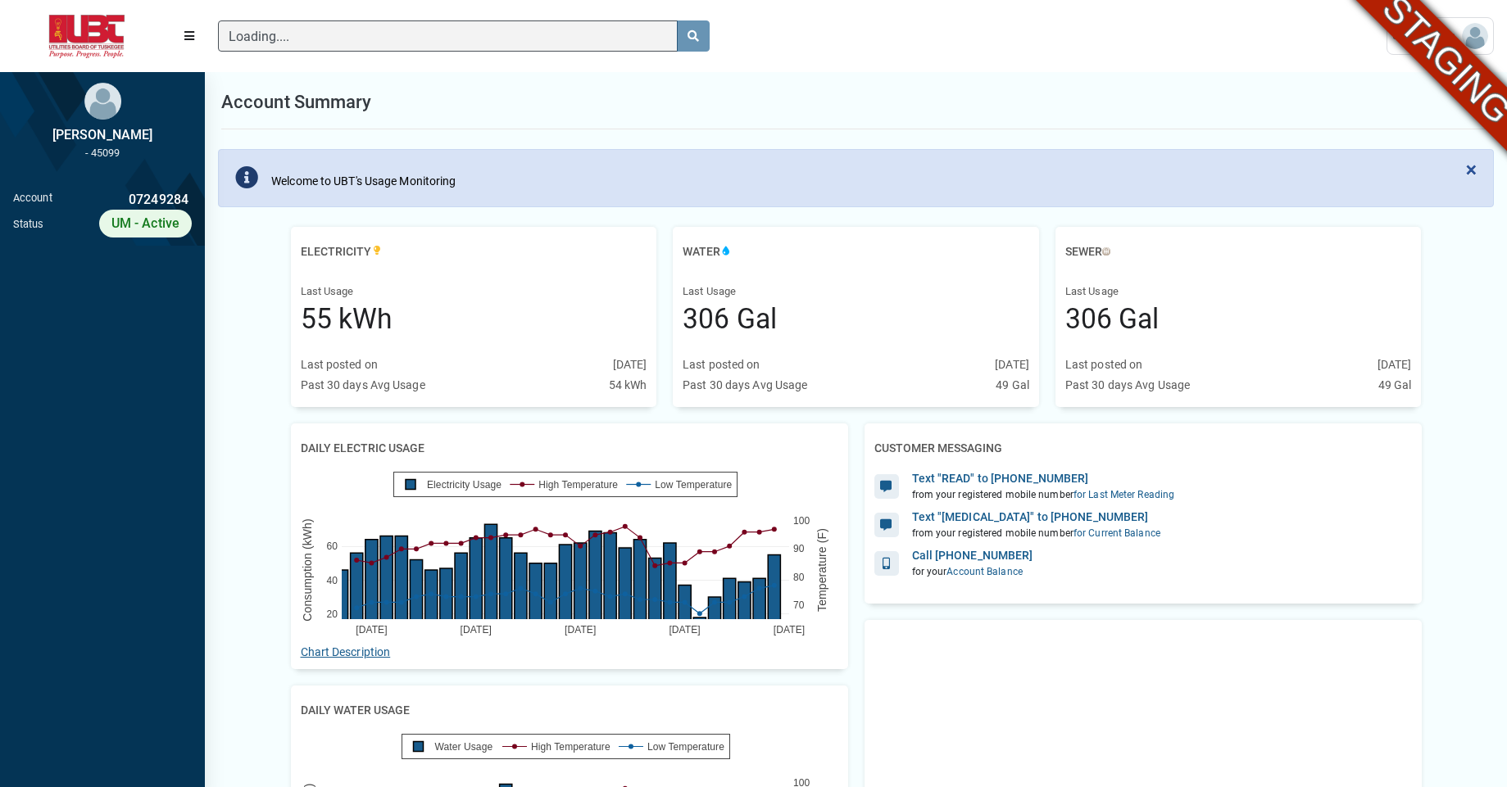
scroll to position [7, 1]
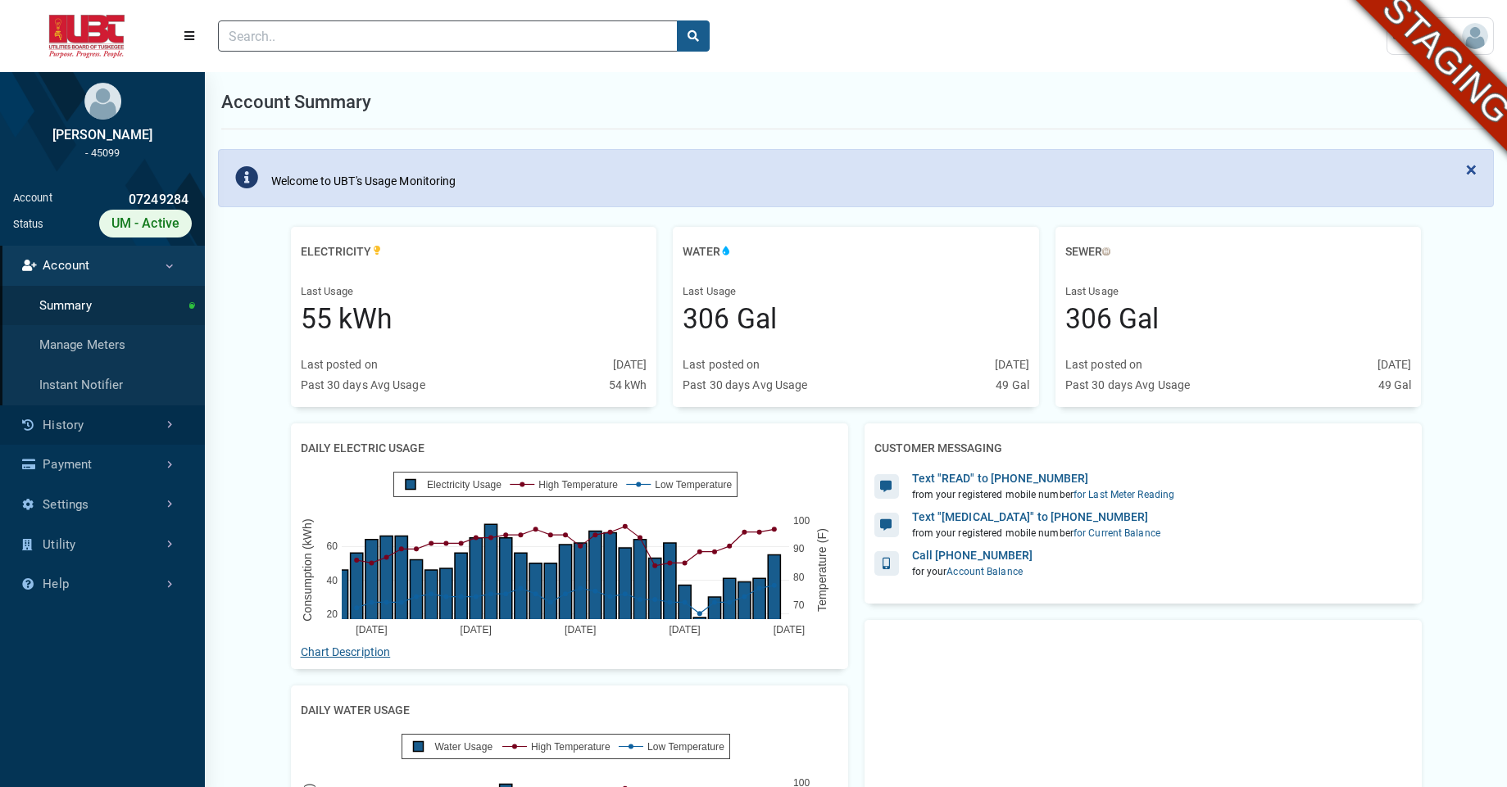
click at [131, 427] on link "History" at bounding box center [102, 426] width 205 height 40
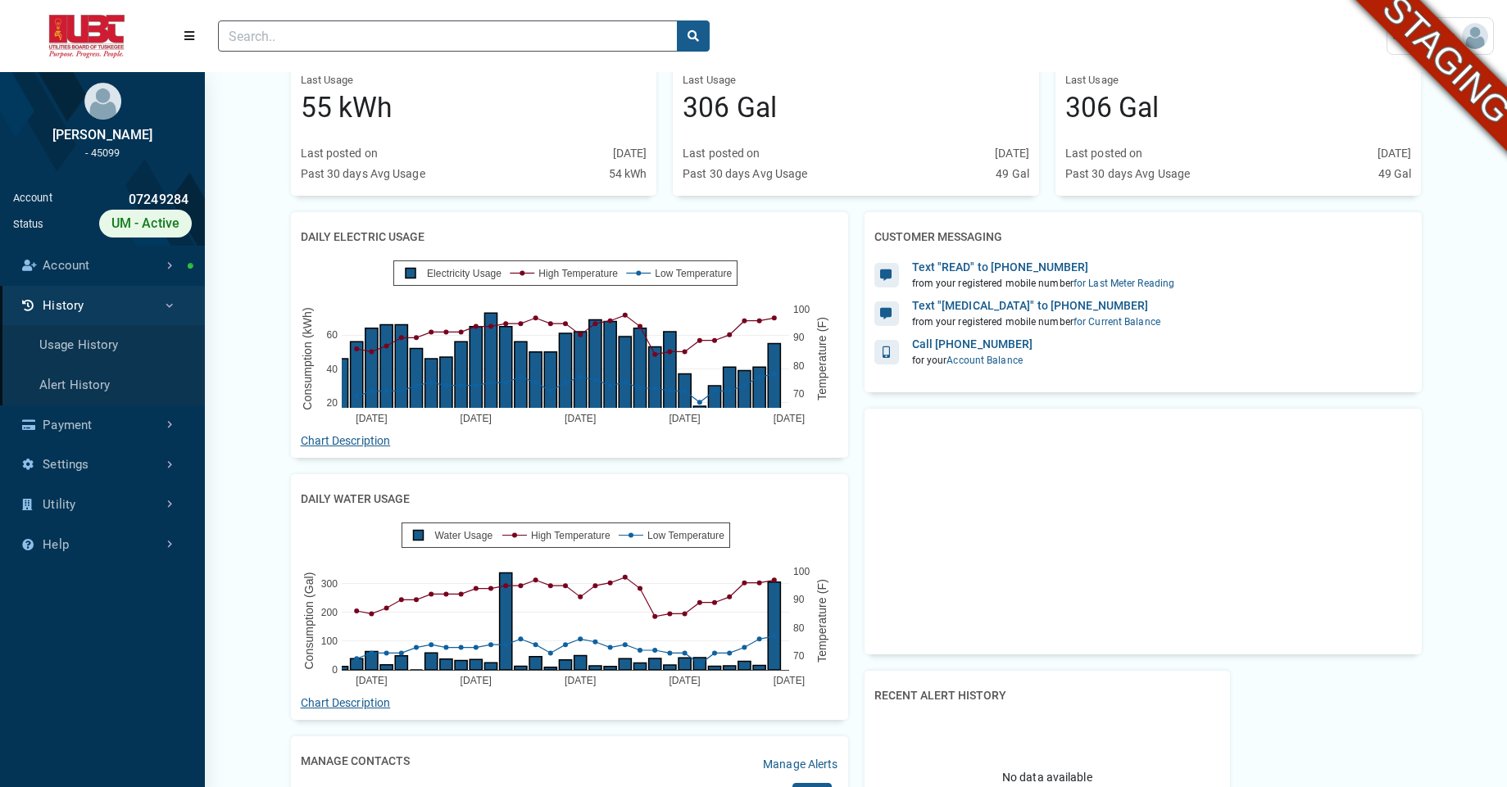
scroll to position [219, 0]
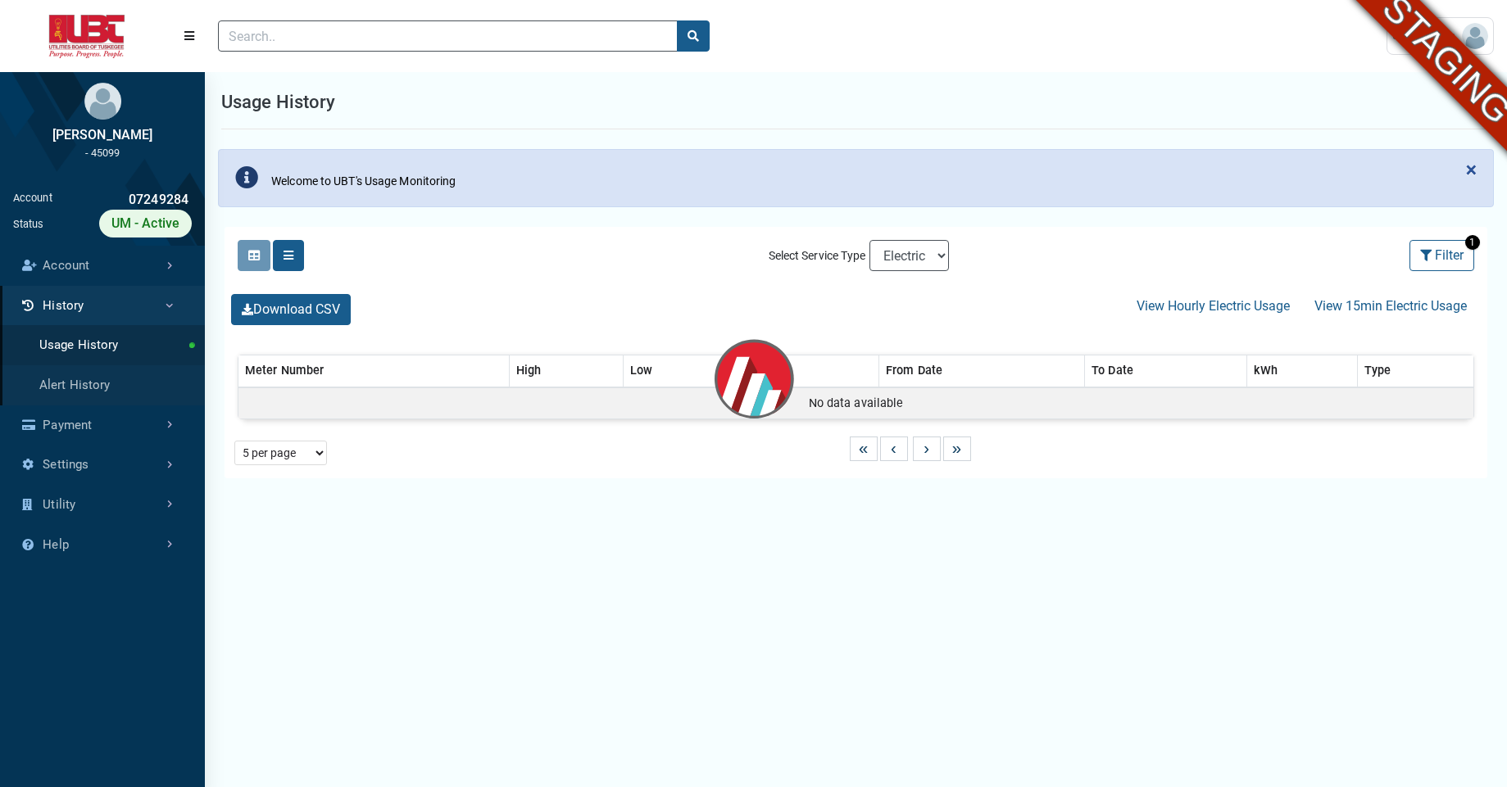
select select "25 per page"
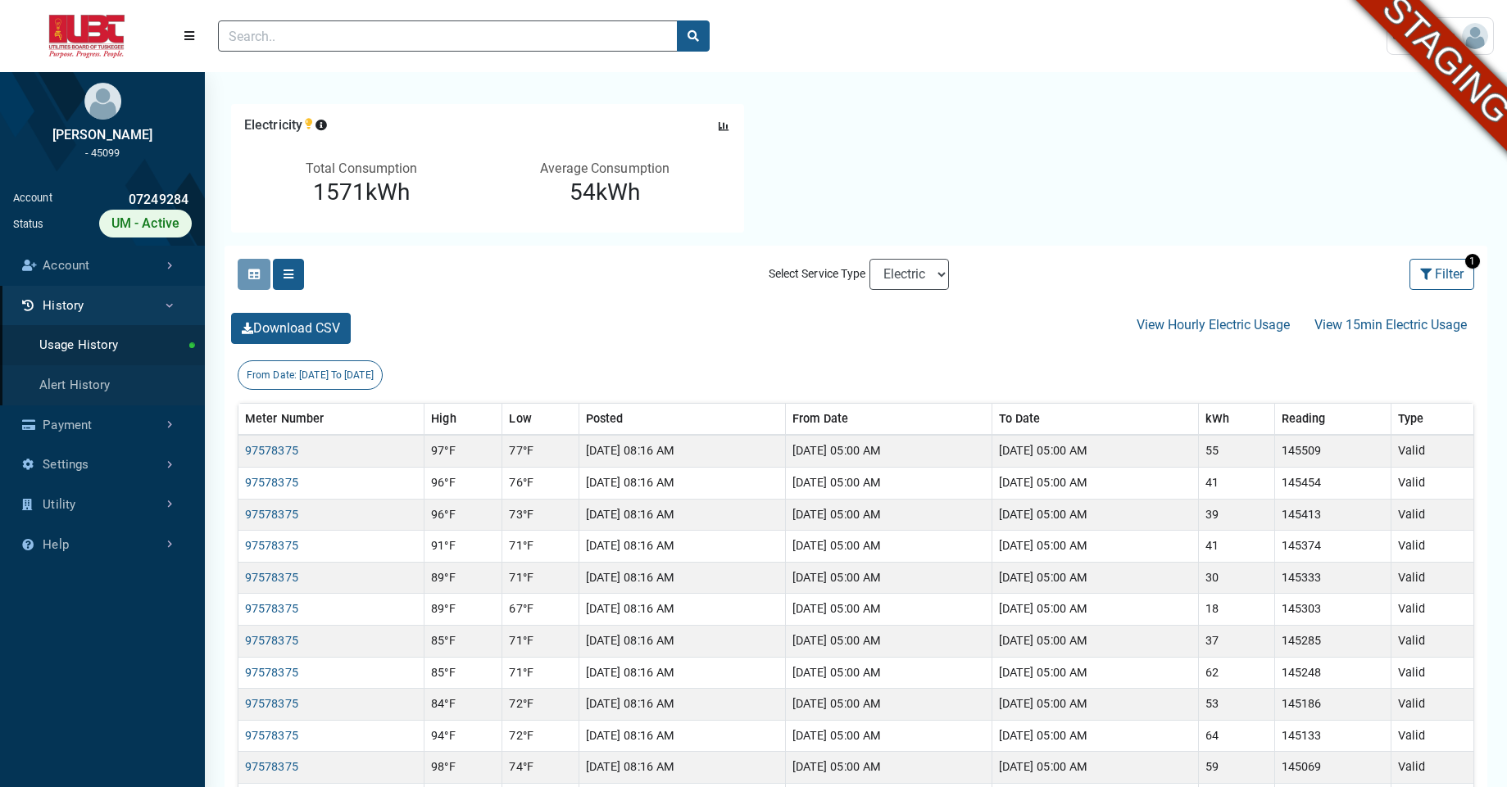
scroll to position [134, 0]
select select "Water"
click at [869, 261] on select "Electric Sewer Water" at bounding box center [908, 276] width 79 height 31
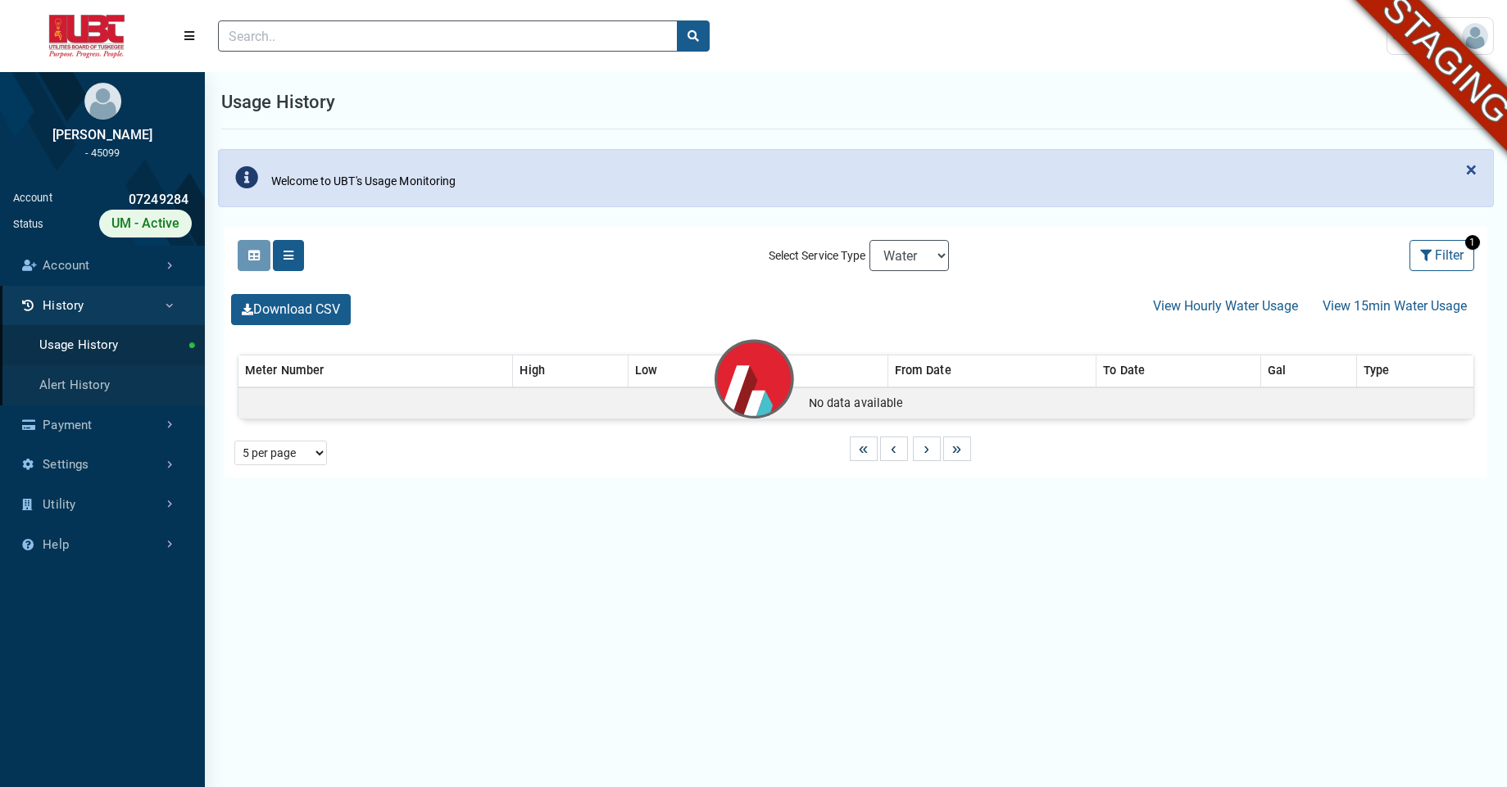
select select "25 per page"
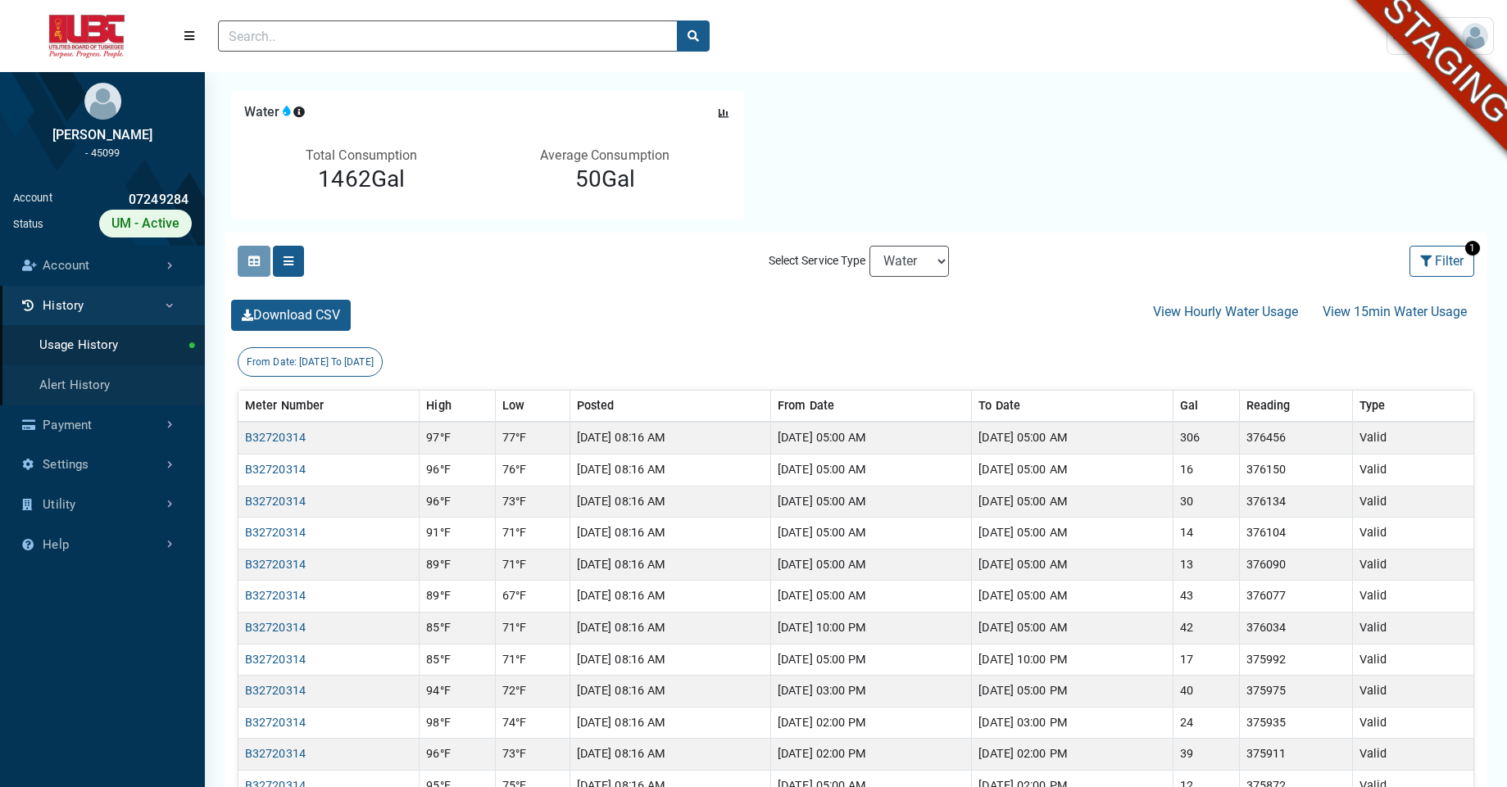
scroll to position [146, 0]
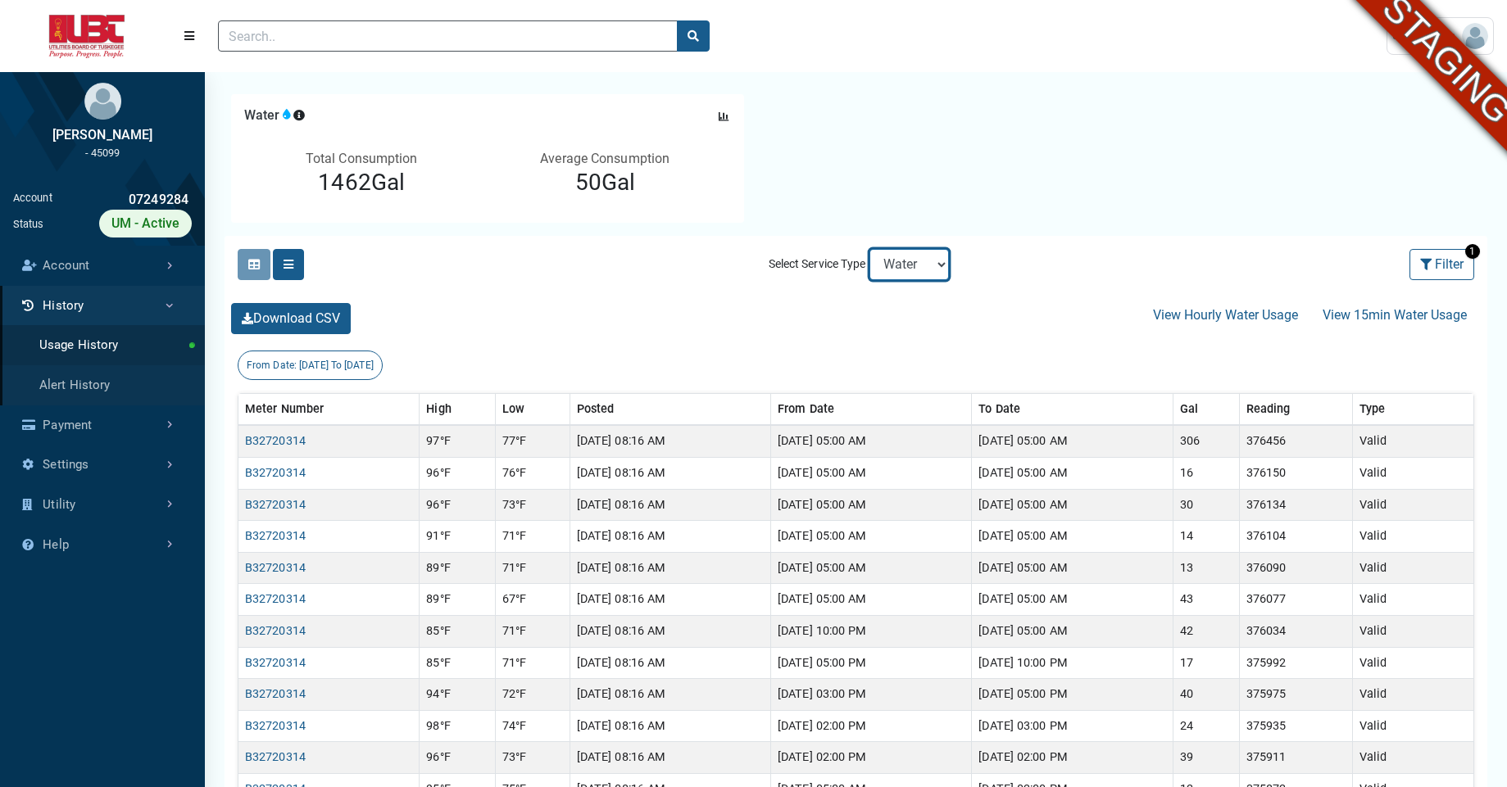
select select "Sewer"
click at [869, 249] on select "Electric Sewer Water" at bounding box center [908, 264] width 79 height 31
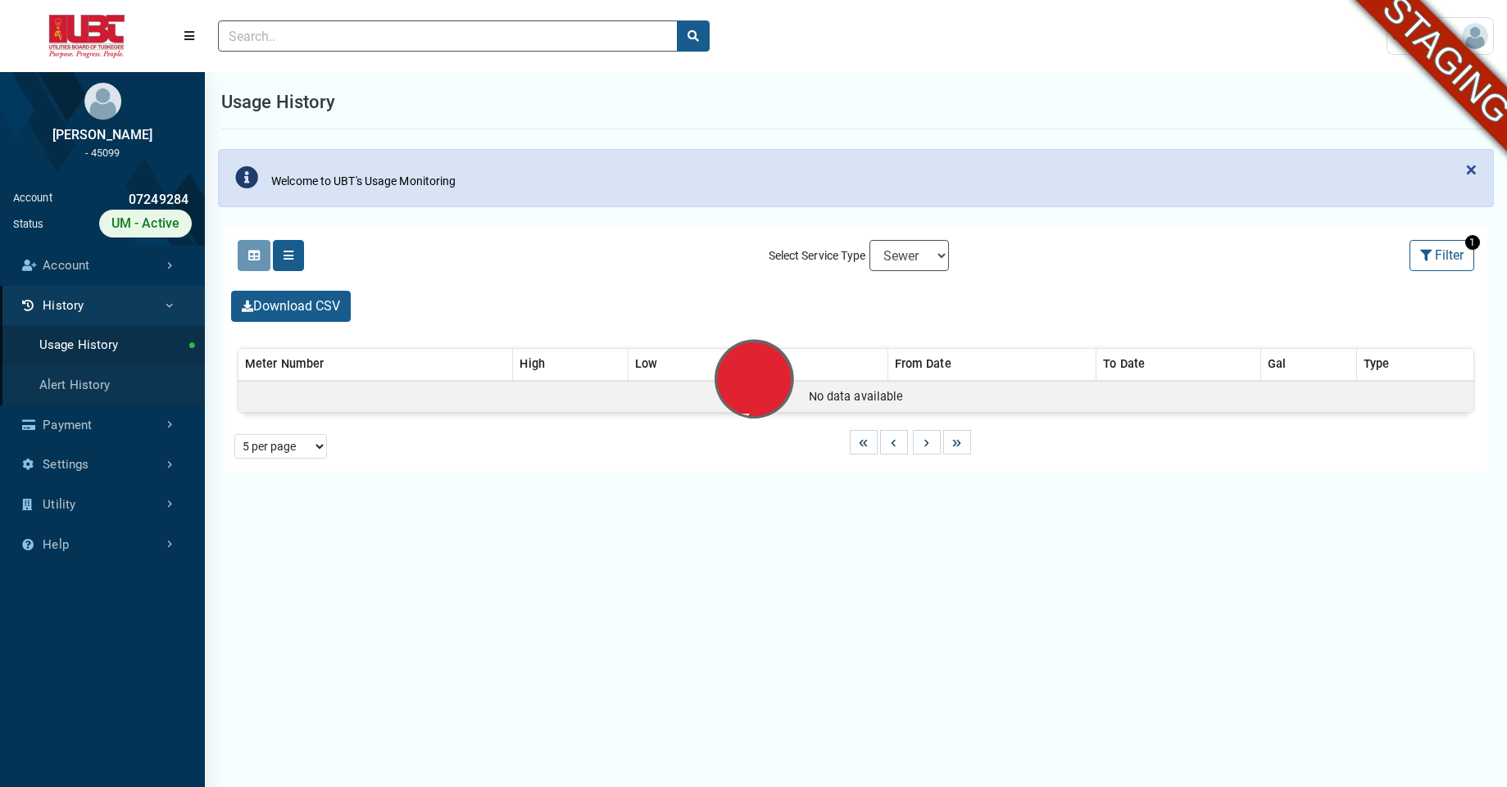
select select "25 per page"
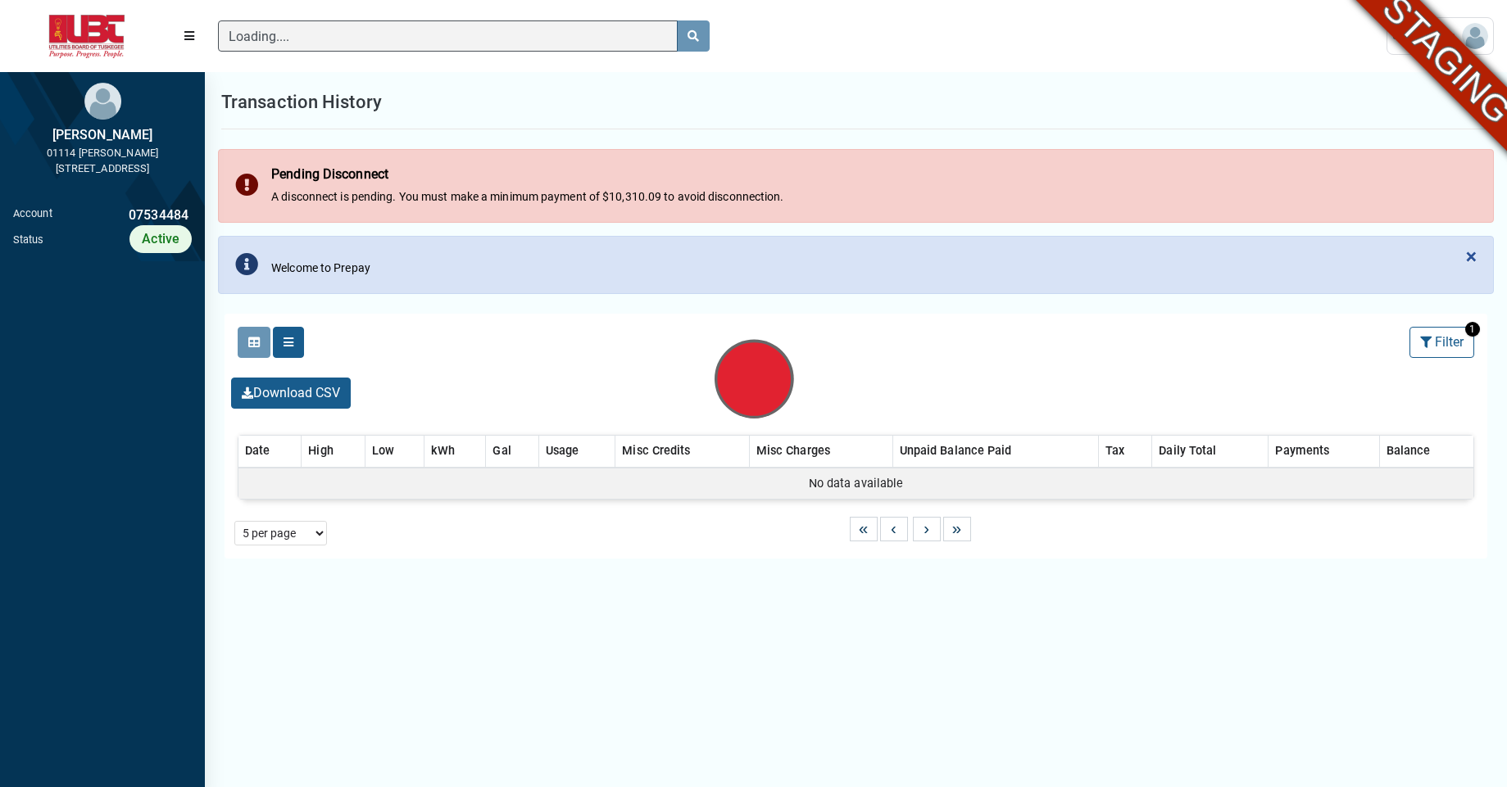
scroll to position [7, 1]
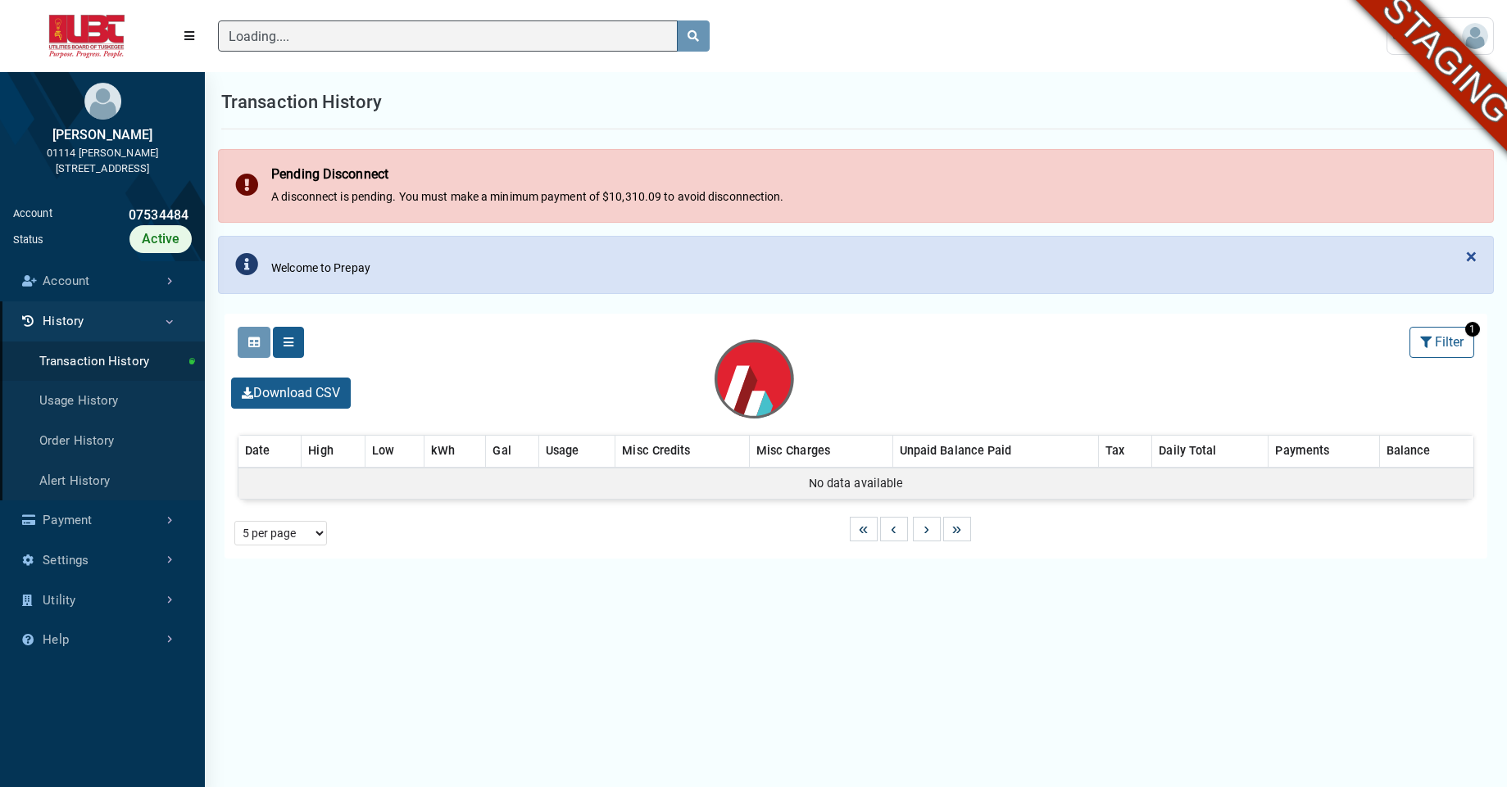
select select "25 per page"
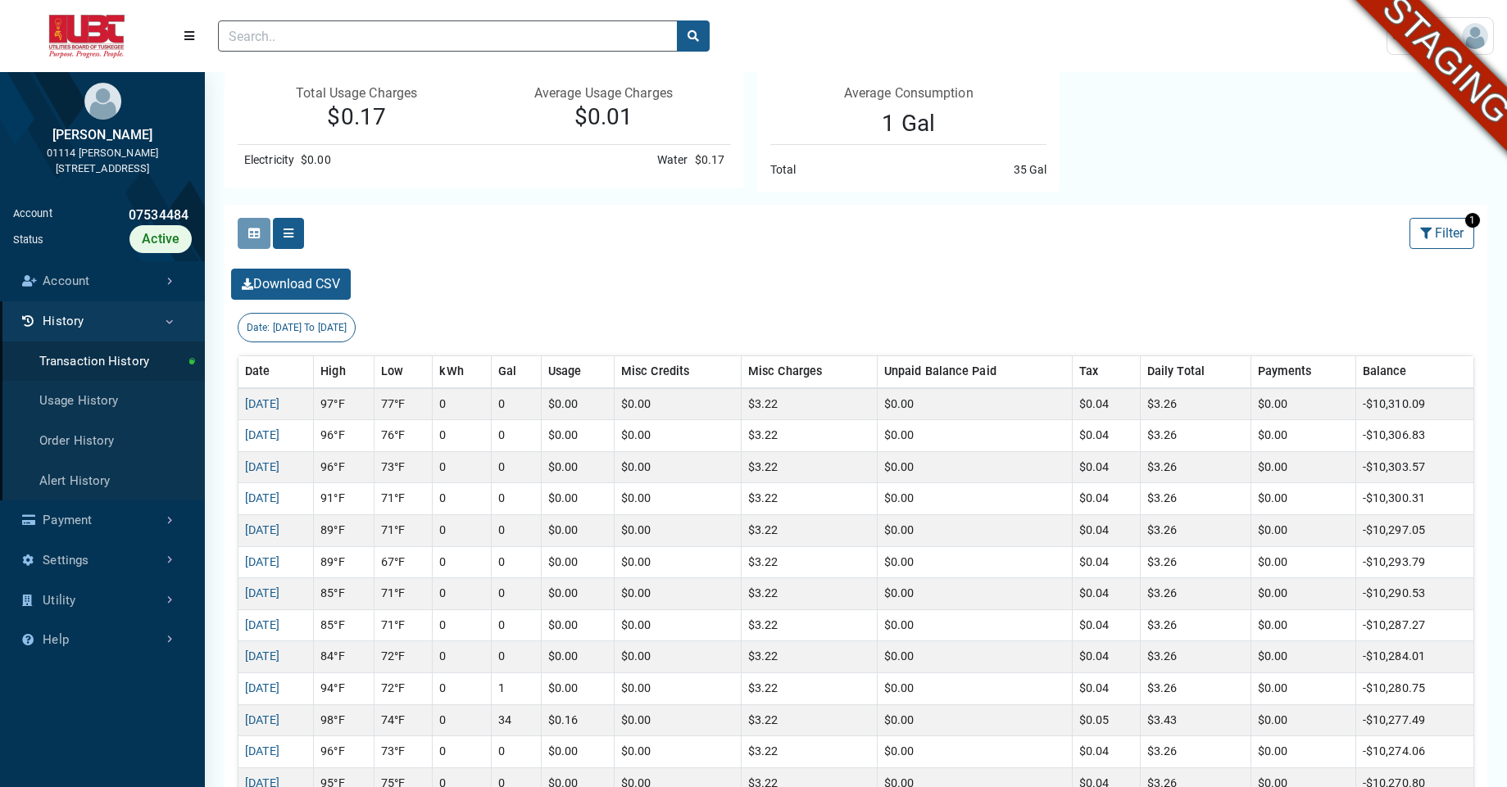
scroll to position [311, 0]
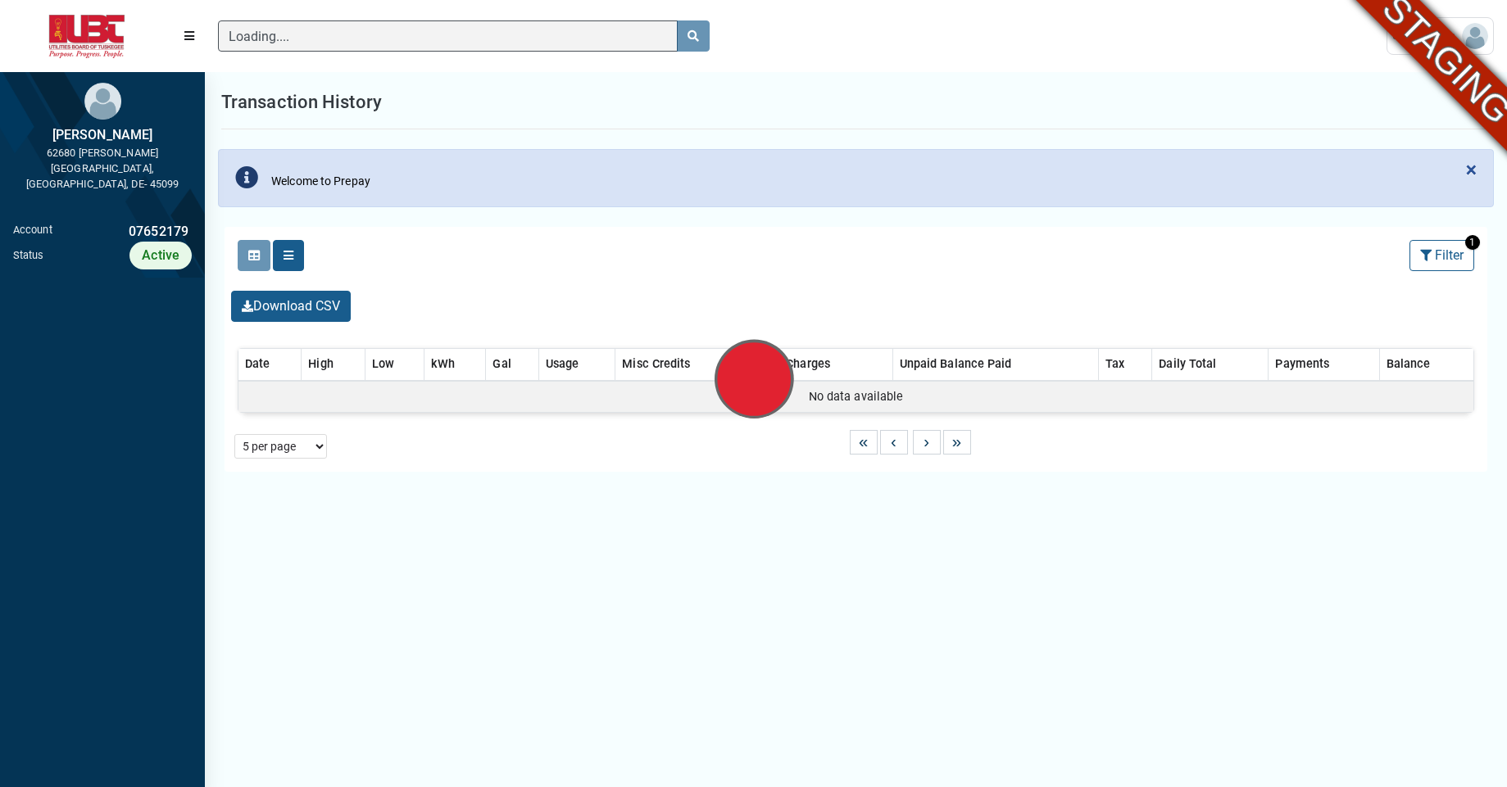
scroll to position [7, 1]
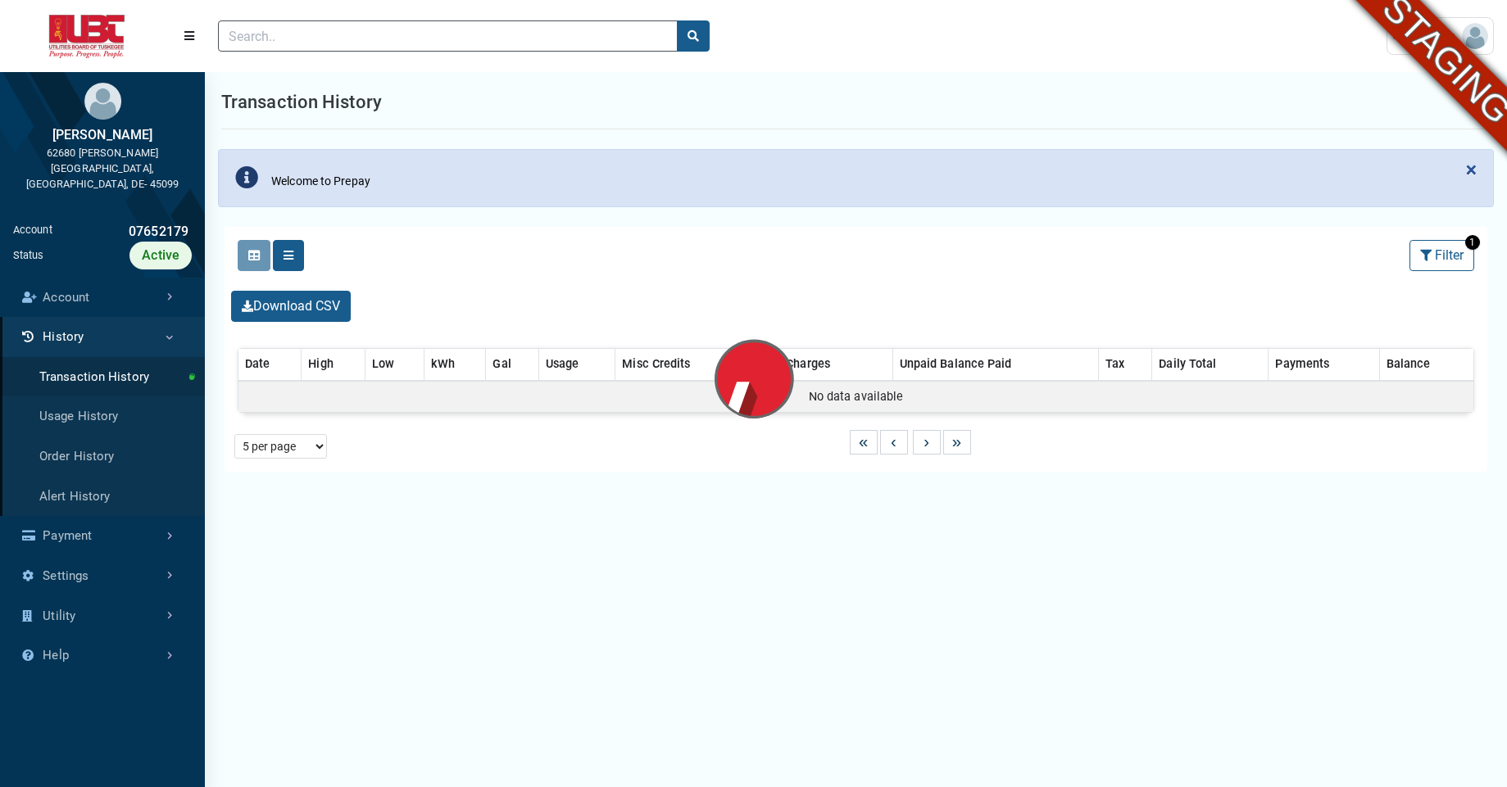
select select "25 per page"
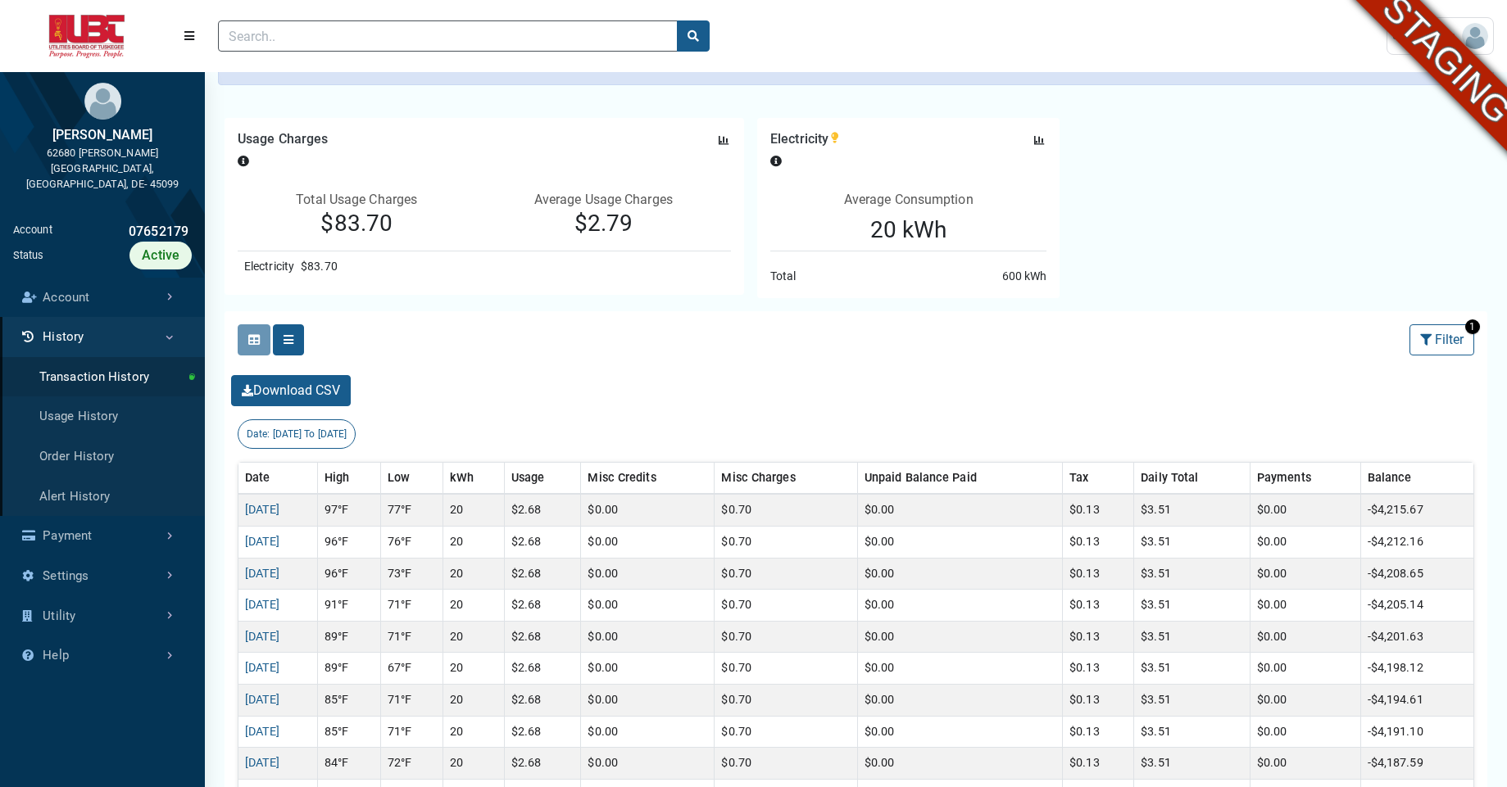
scroll to position [0, 0]
